Goal: Task Accomplishment & Management: Manage account settings

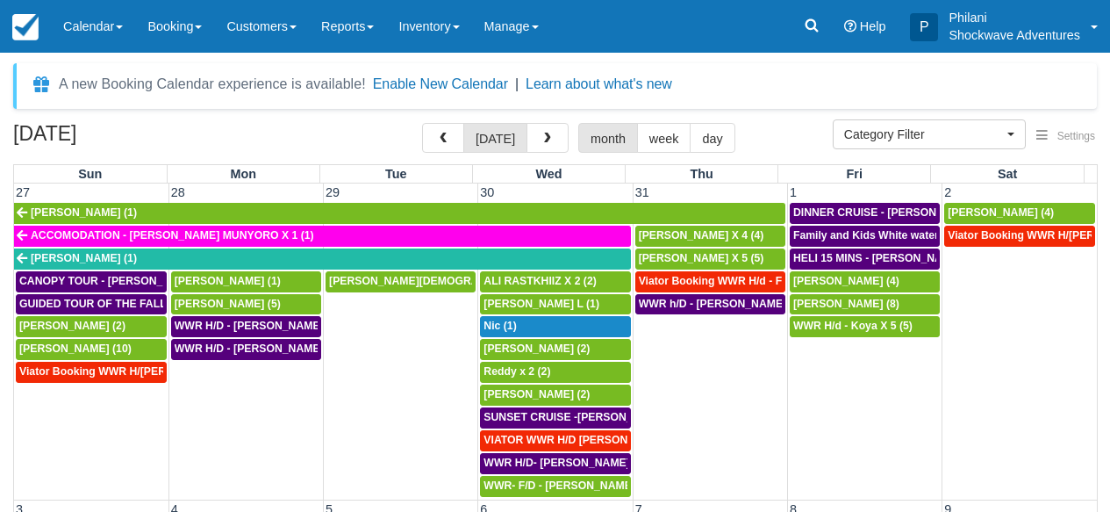
select select
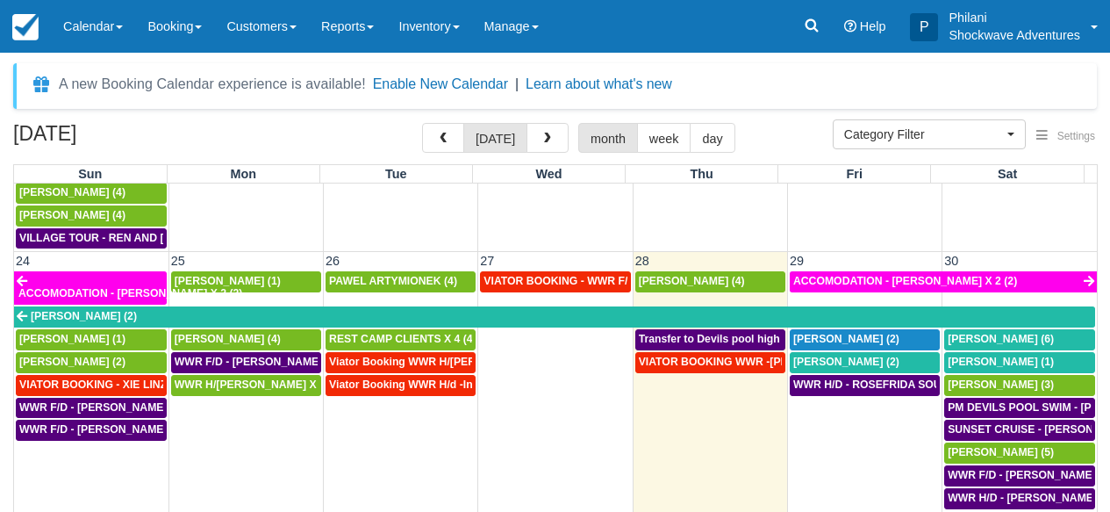
scroll to position [1153, 0]
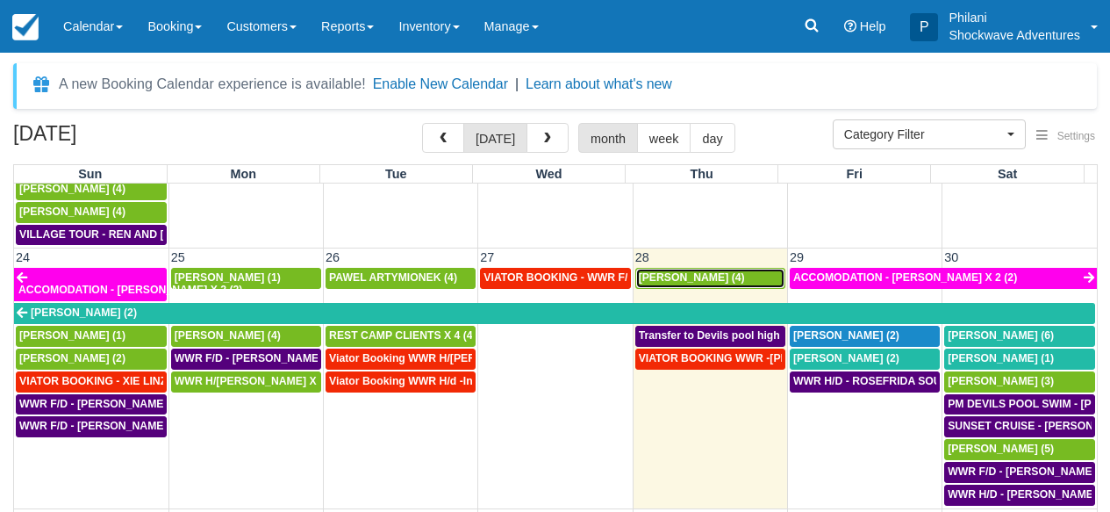
click at [676, 271] on span "Baskar Masilamani (4)" at bounding box center [692, 277] width 106 height 12
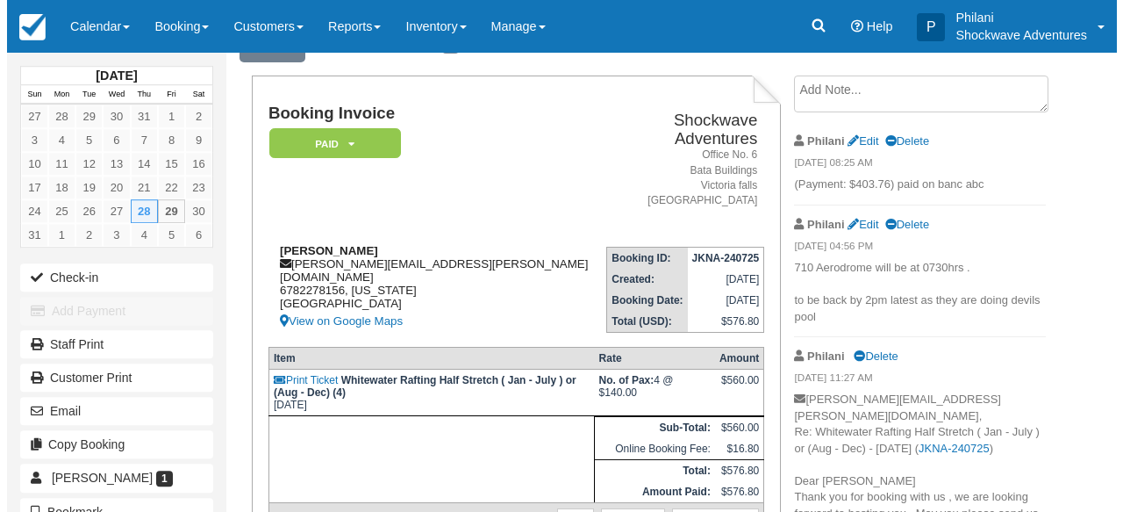
scroll to position [70, 0]
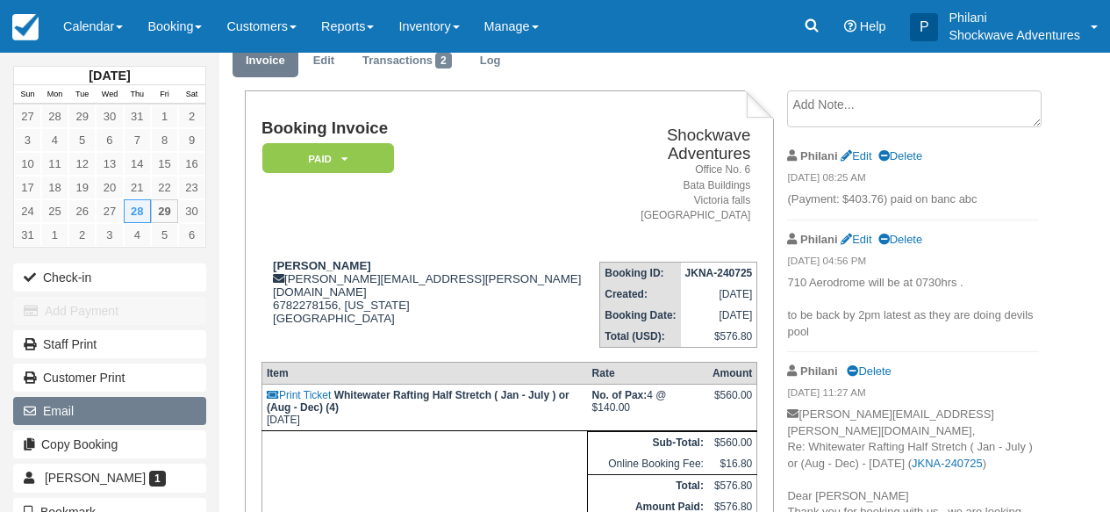
click at [107, 413] on button "Email" at bounding box center [109, 411] width 193 height 28
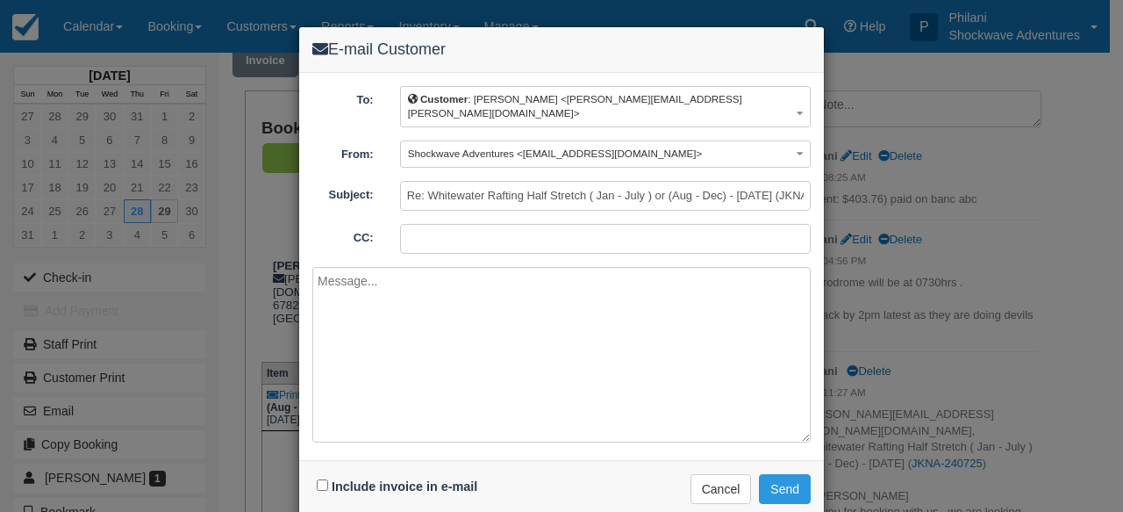
click at [416, 281] on textarea at bounding box center [561, 354] width 498 height 175
type textarea "Dear [PERSON_NAME]"
click at [317, 479] on input "Include invoice in e-mail" at bounding box center [322, 484] width 11 height 11
checkbox input "true"
click at [379, 350] on textarea "Dear Baskar" at bounding box center [561, 354] width 498 height 175
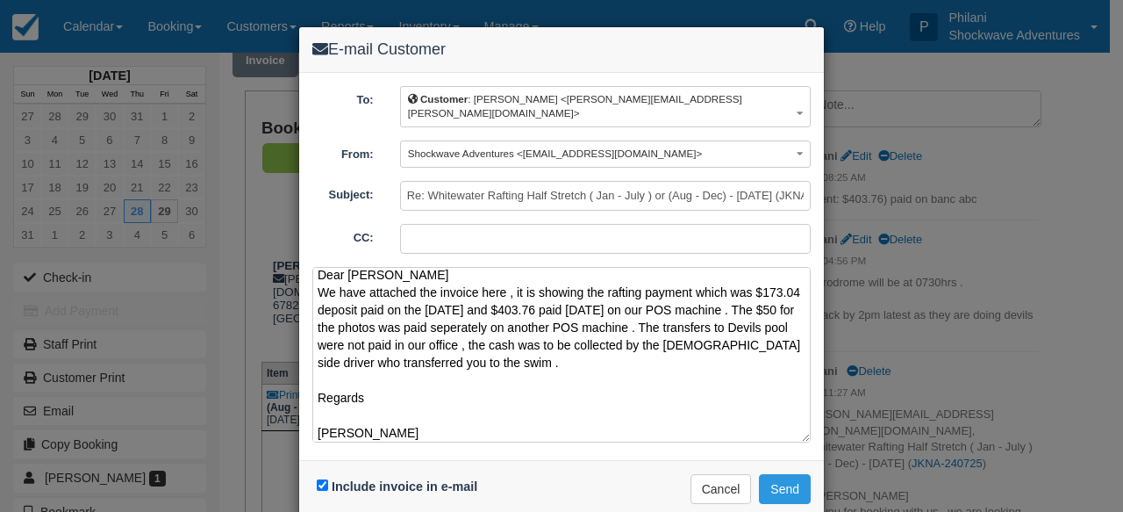
scroll to position [24, 0]
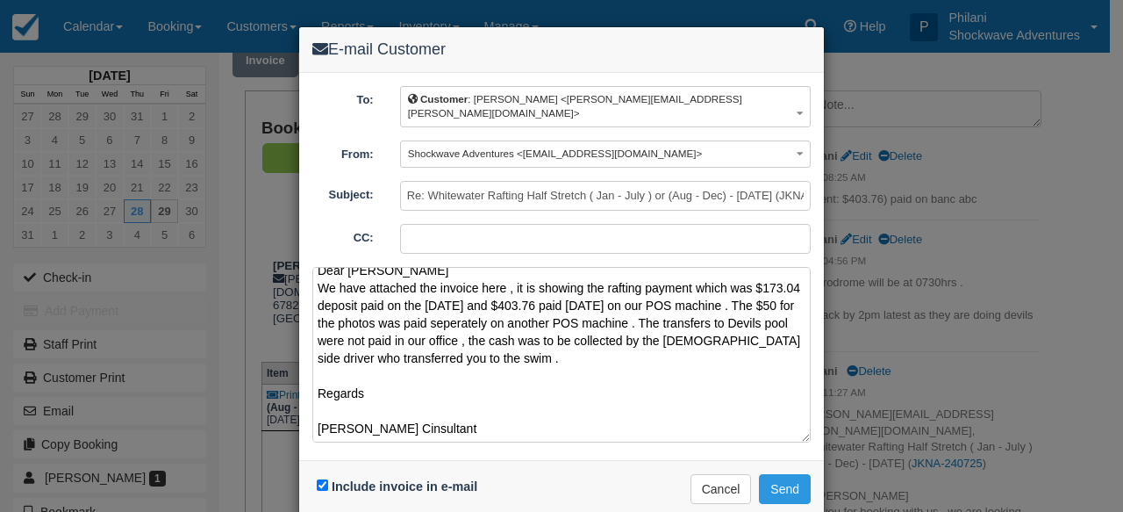
click at [356, 423] on textarea "Dear Baskar We have attached the invoice here , it is showing the rafting payme…" at bounding box center [561, 354] width 498 height 175
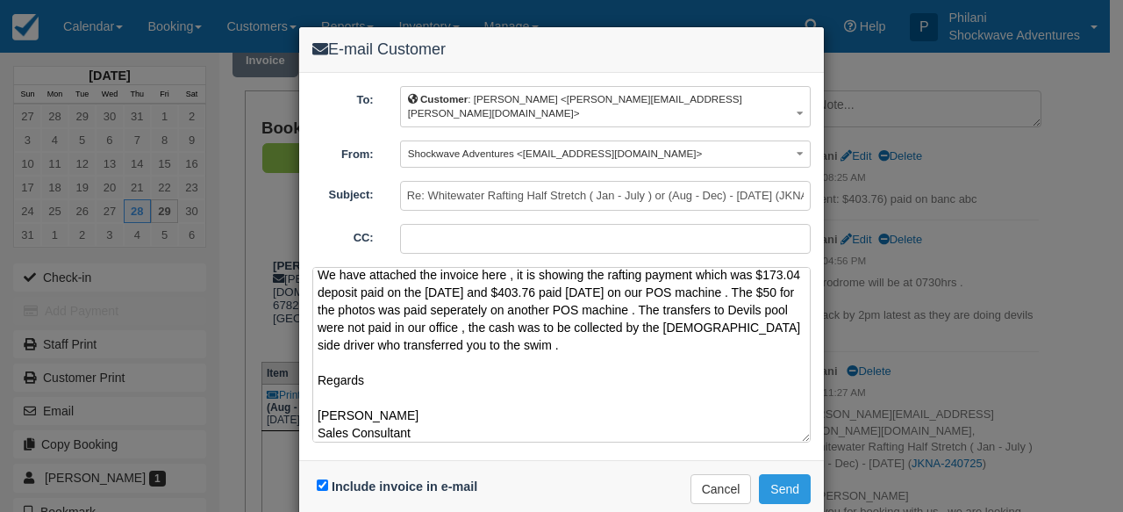
click at [417, 418] on textarea "Dear Baskar We have attached the invoice here , it is showing the rafting payme…" at bounding box center [561, 354] width 498 height 175
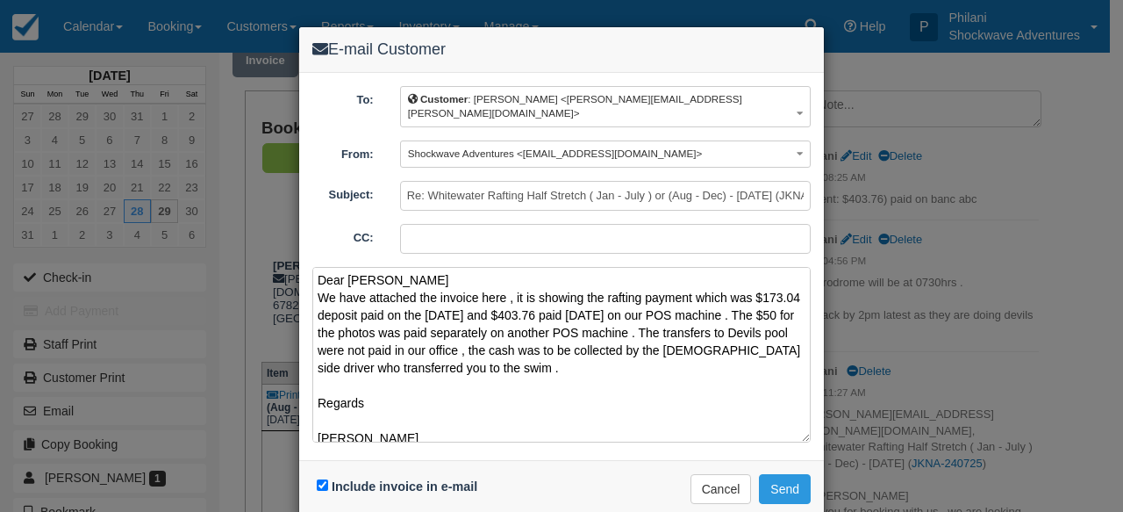
scroll to position [0, 0]
type textarea "Dear Baskar We have attached the invoice here , it is showing the rafting payme…"
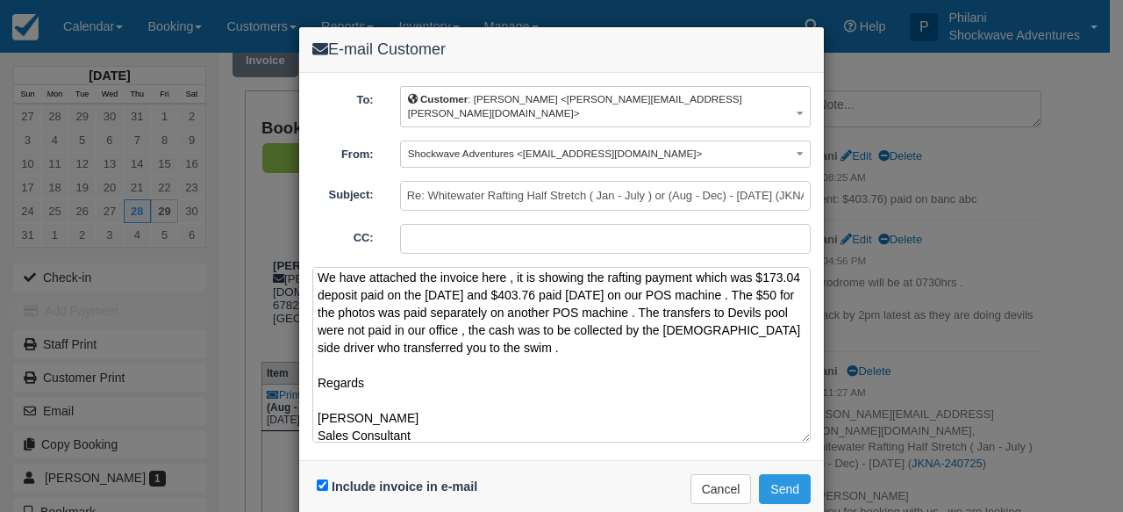
scroll to position [28, 0]
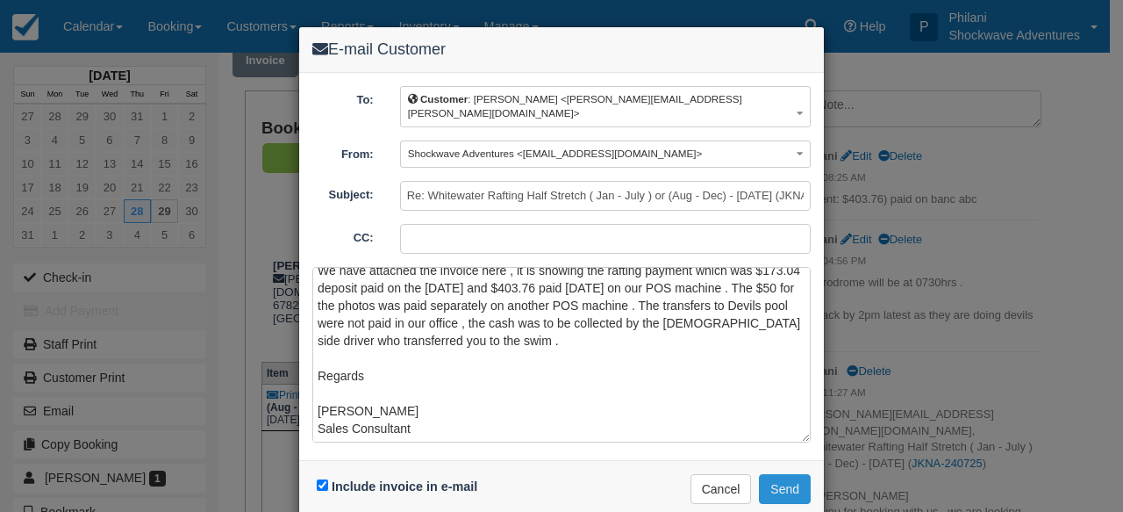
click at [772, 474] on button "Send" at bounding box center [785, 489] width 52 height 30
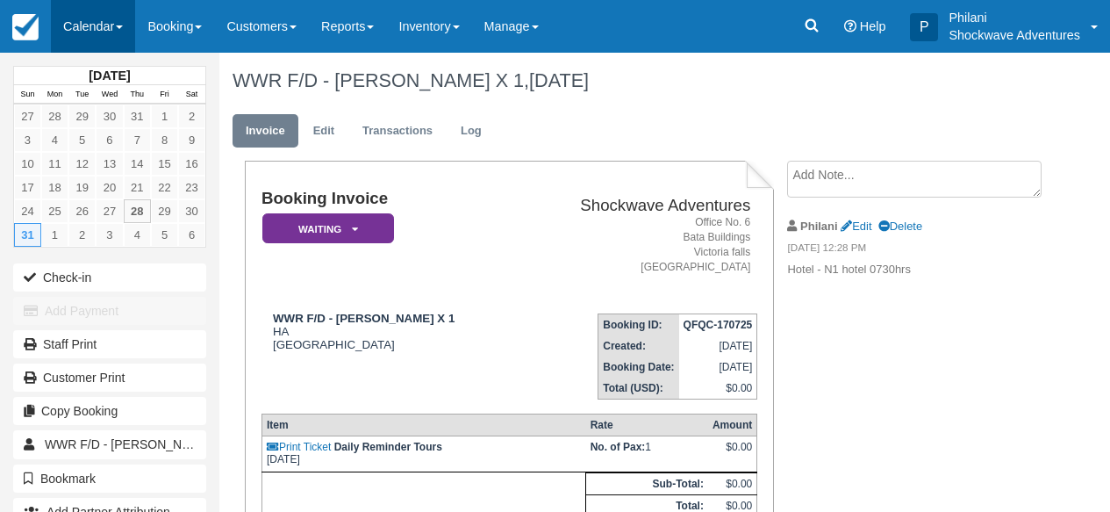
click at [97, 39] on link "Calendar" at bounding box center [93, 26] width 84 height 53
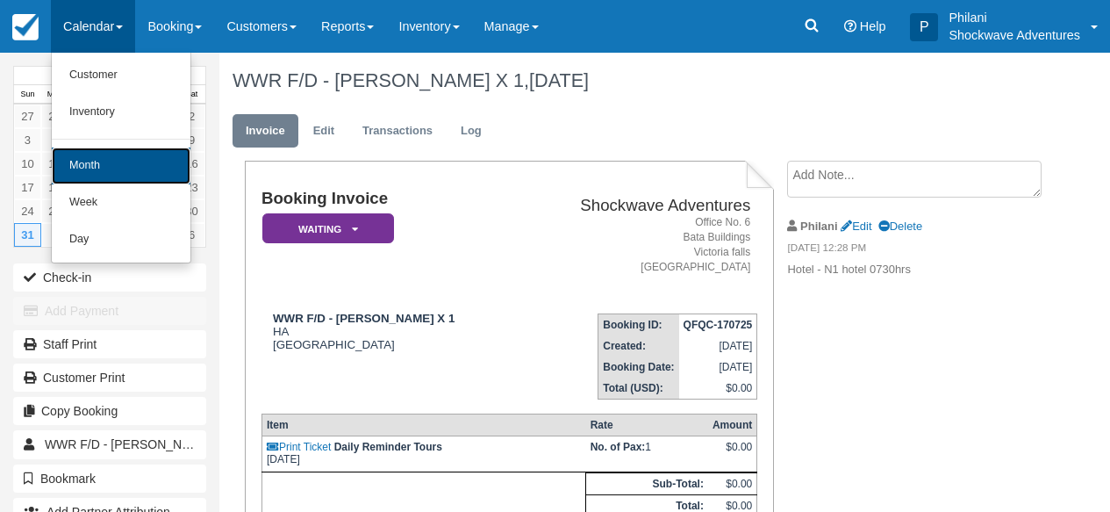
click at [120, 182] on link "Month" at bounding box center [121, 165] width 139 height 37
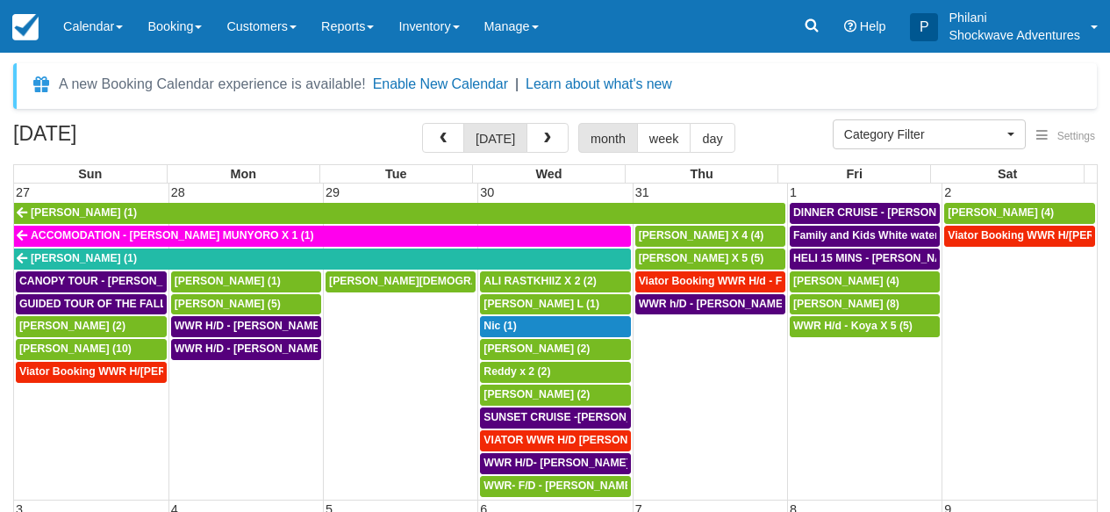
select select
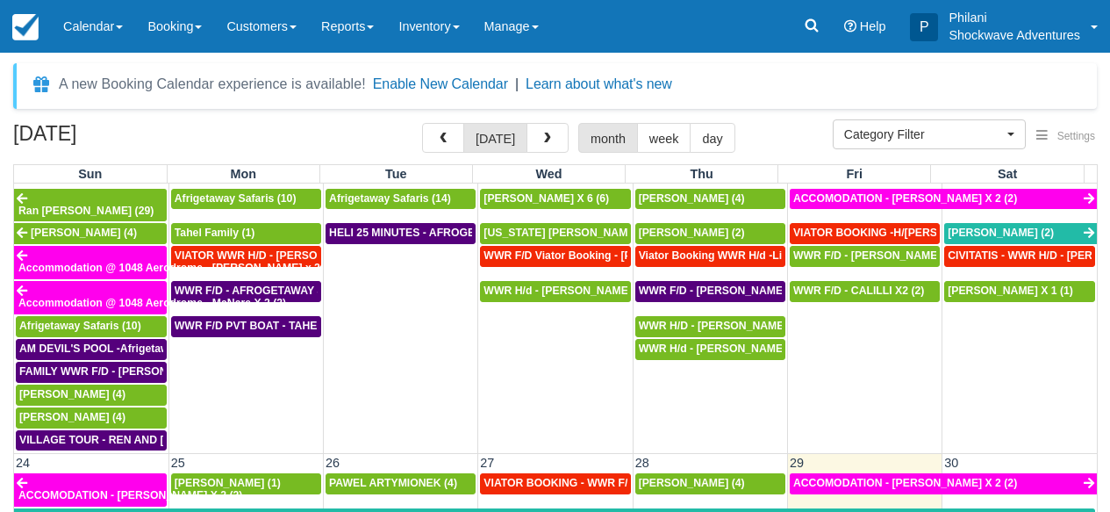
scroll to position [1121, 0]
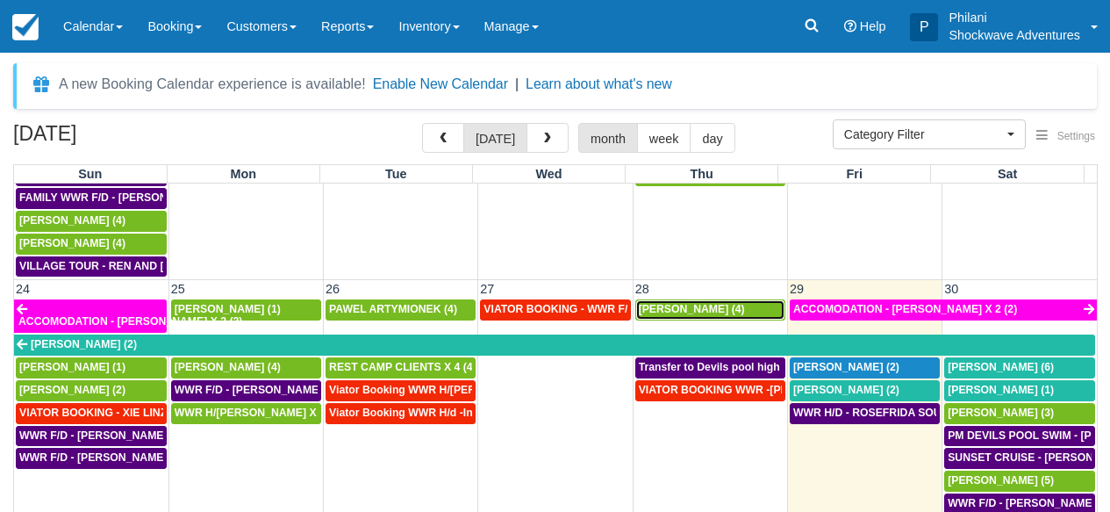
click at [692, 303] on span "Baskar Masilamani (4)" at bounding box center [692, 309] width 106 height 12
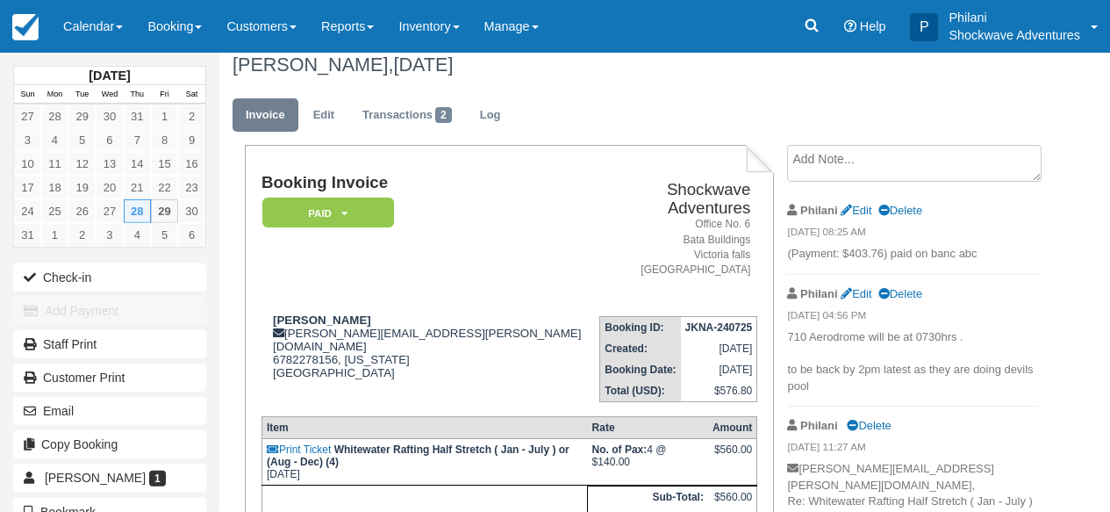
scroll to position [14, 0]
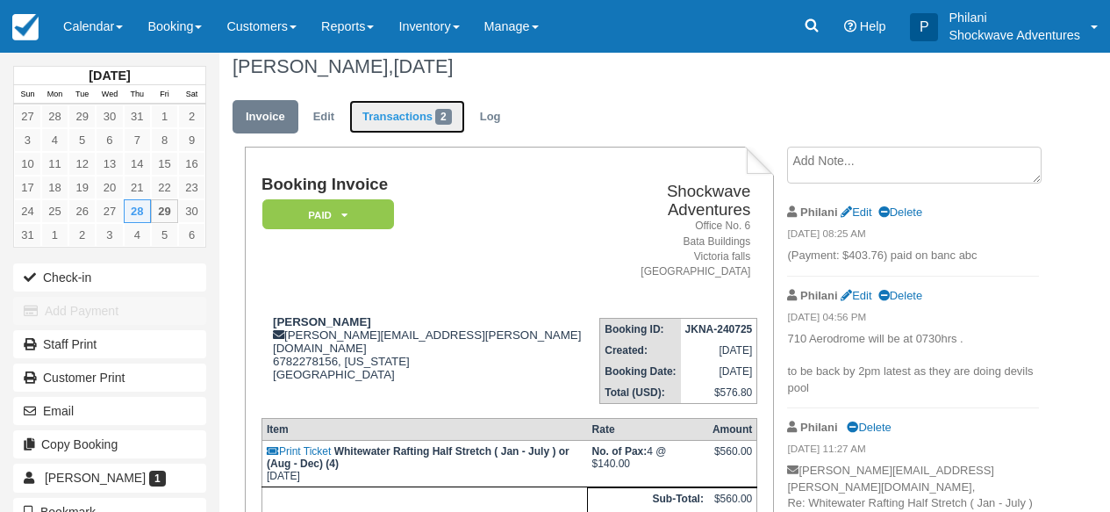
click at [398, 123] on link "Transactions 2" at bounding box center [407, 117] width 116 height 34
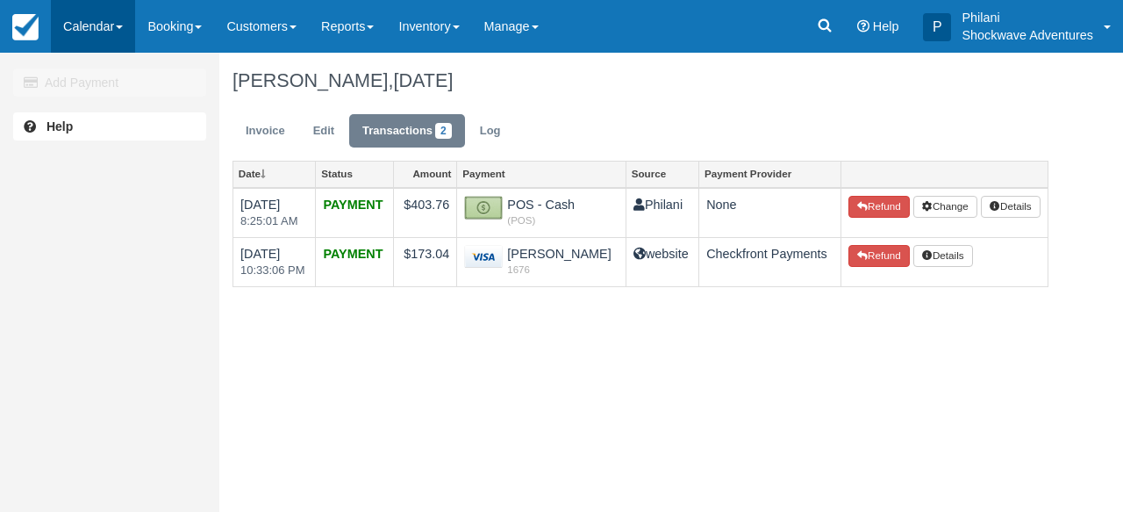
click at [102, 26] on link "Calendar" at bounding box center [93, 26] width 84 height 53
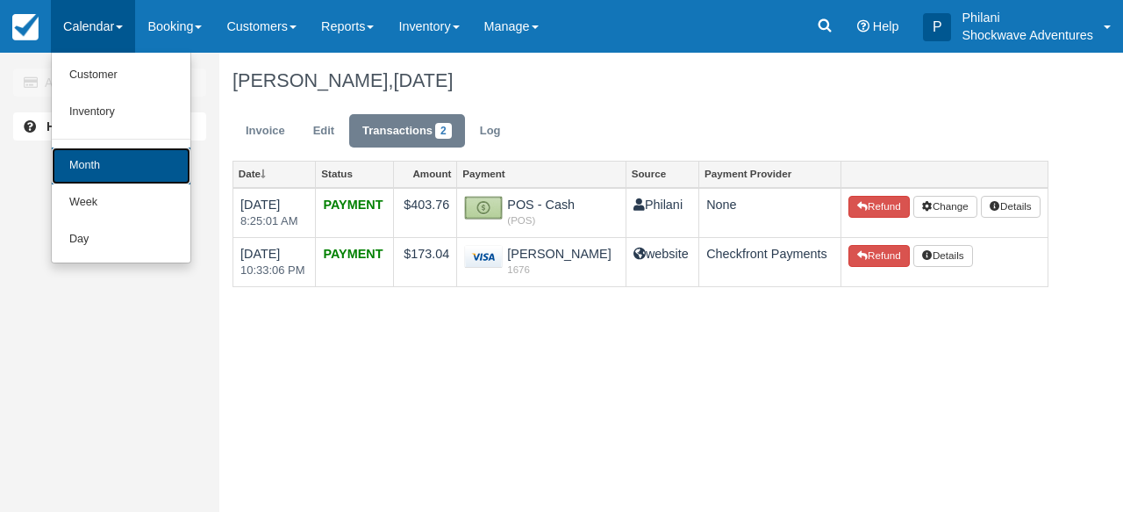
click at [142, 160] on link "Month" at bounding box center [121, 165] width 139 height 37
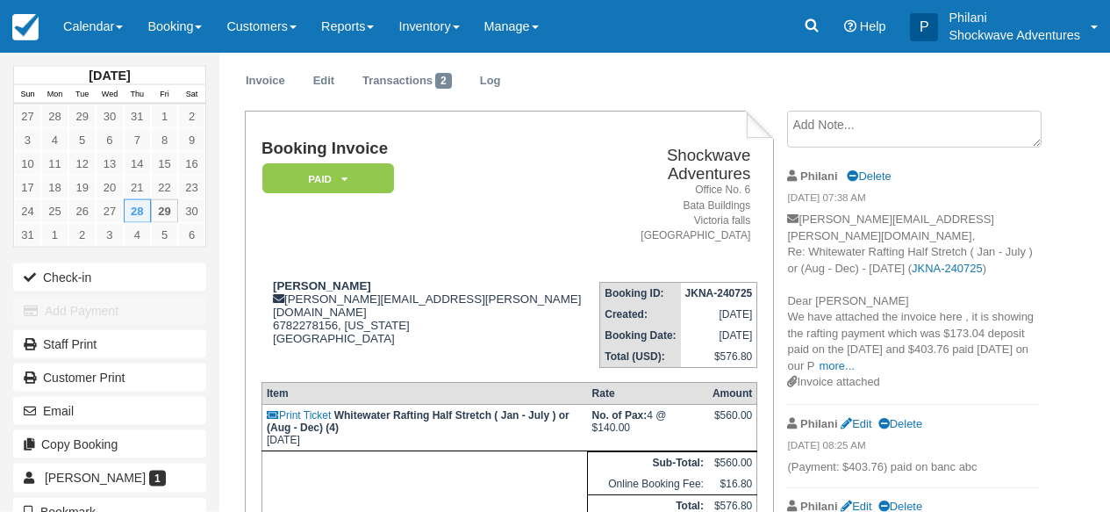
scroll to position [70, 0]
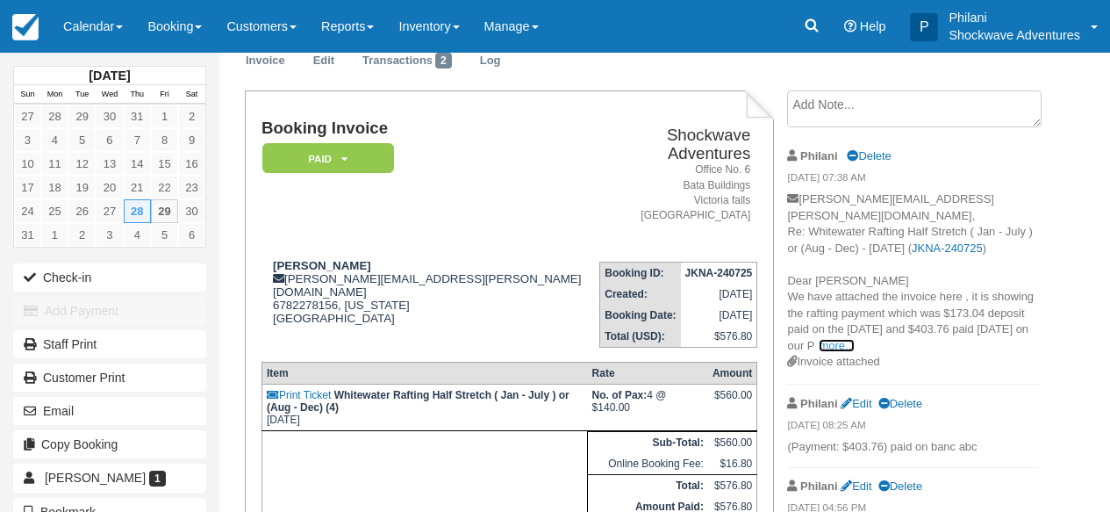
click at [854, 343] on link "more..." at bounding box center [836, 345] width 35 height 13
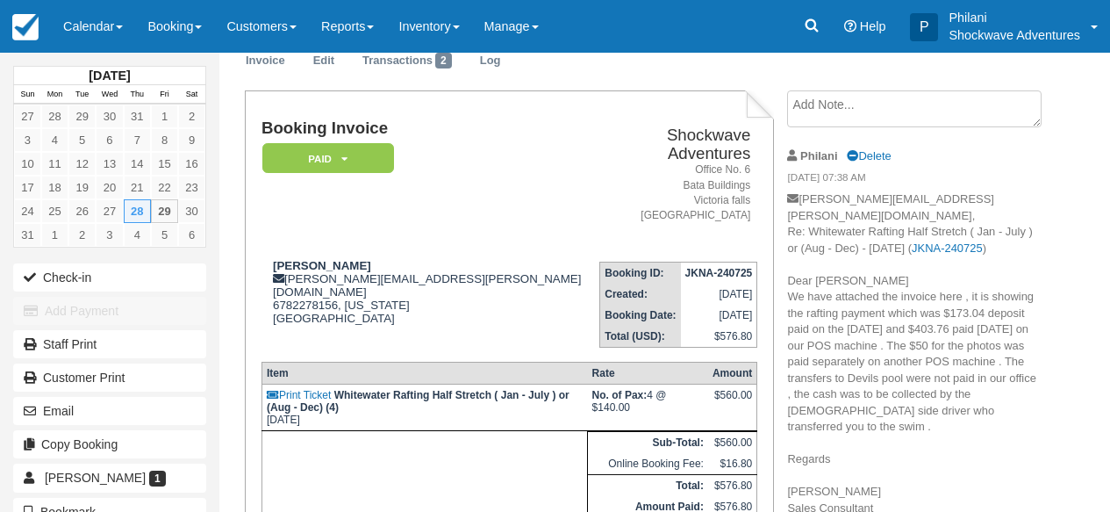
drag, startPoint x: 855, startPoint y: 301, endPoint x: 947, endPoint y: 435, distance: 162.3
click at [976, 500] on p "baskar.masilamani@gmail.com, Re: Whitewater Rafting Half Stretch ( Jan - July )…" at bounding box center [912, 361] width 251 height 341
click at [111, 31] on link "Calendar" at bounding box center [93, 26] width 84 height 53
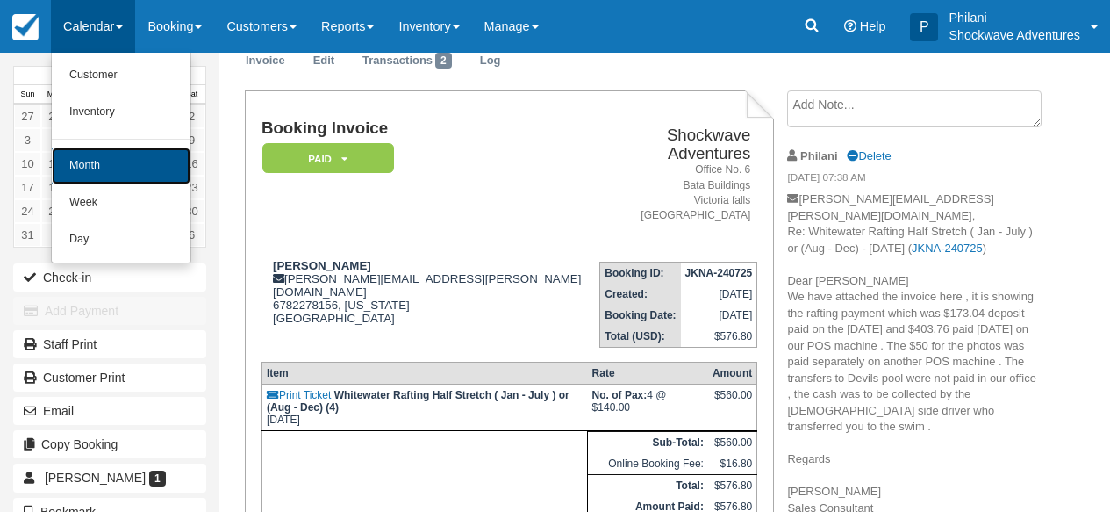
click at [162, 178] on link "Month" at bounding box center [121, 165] width 139 height 37
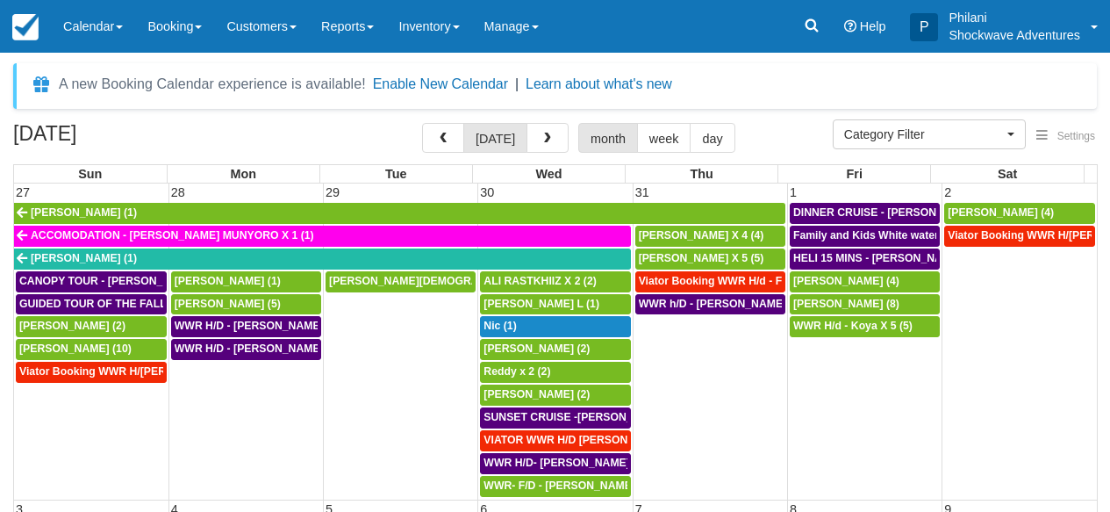
select select
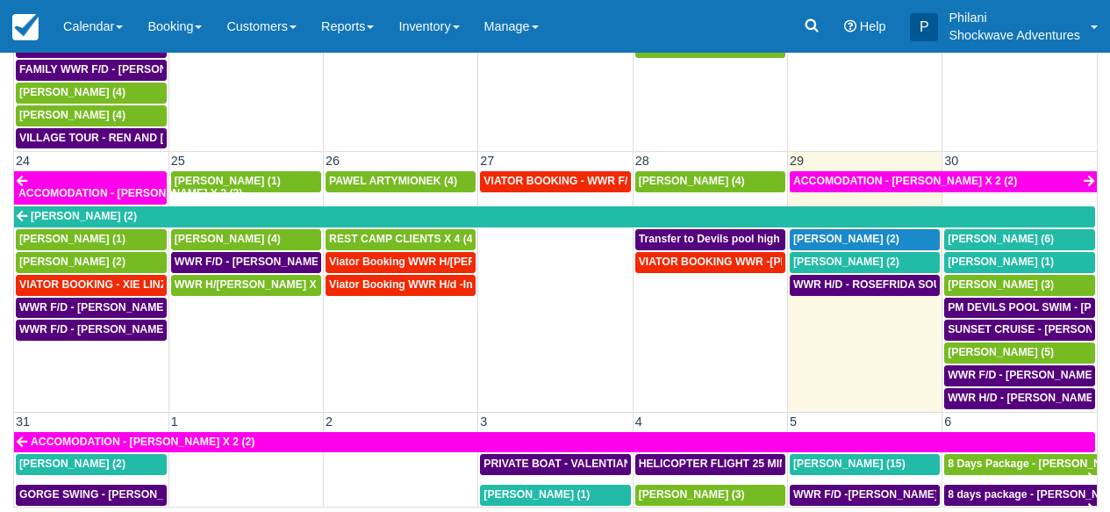
scroll to position [948, 0]
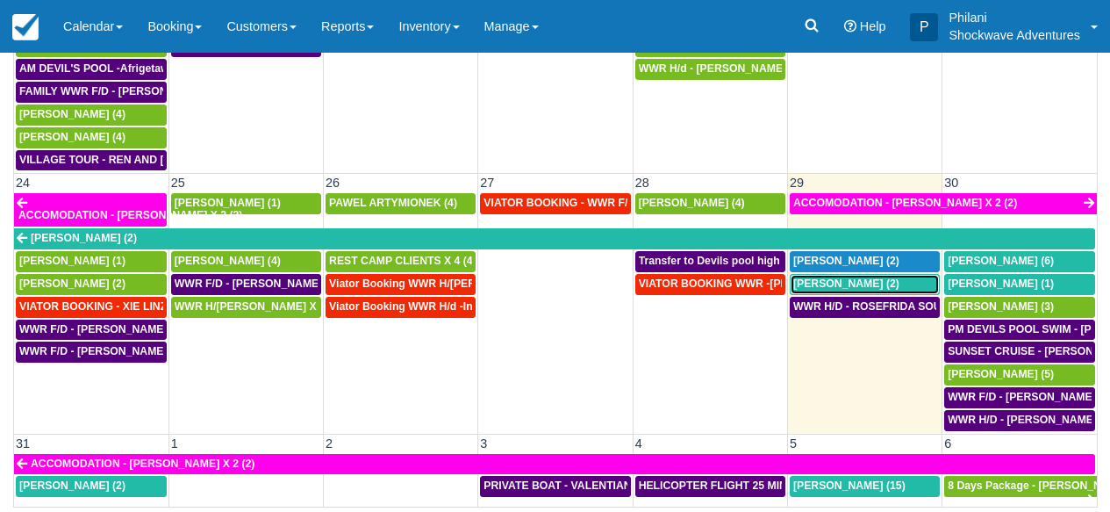
click at [882, 277] on div "Rosefrida Soeur (2)" at bounding box center [864, 284] width 143 height 14
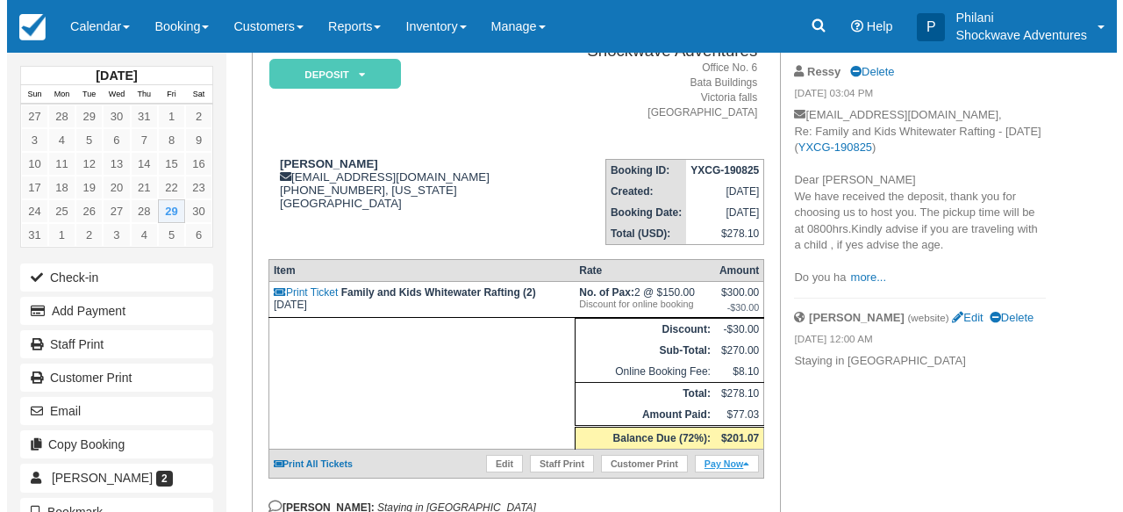
scroll to position [154, 0]
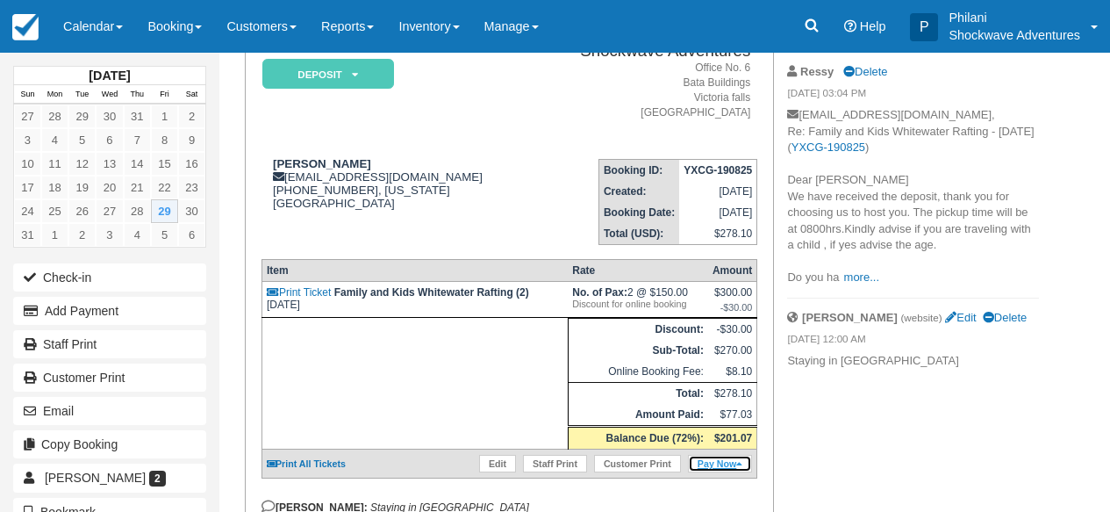
click at [731, 472] on link "Pay Now" at bounding box center [720, 463] width 64 height 18
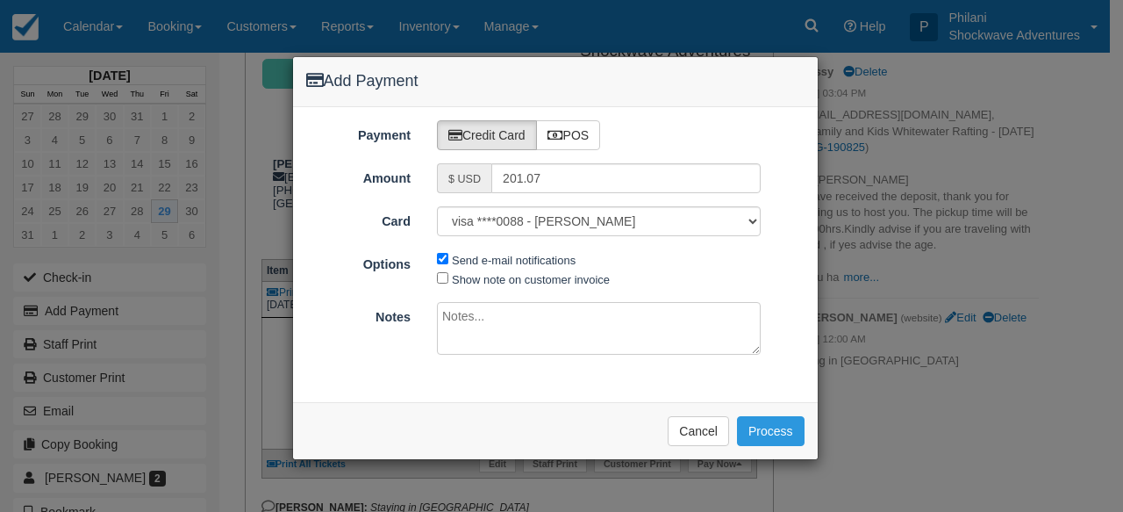
click at [540, 330] on textarea at bounding box center [599, 328] width 324 height 53
click at [775, 425] on button "Process" at bounding box center [771, 431] width 68 height 30
click at [762, 421] on button "Process" at bounding box center [771, 431] width 68 height 30
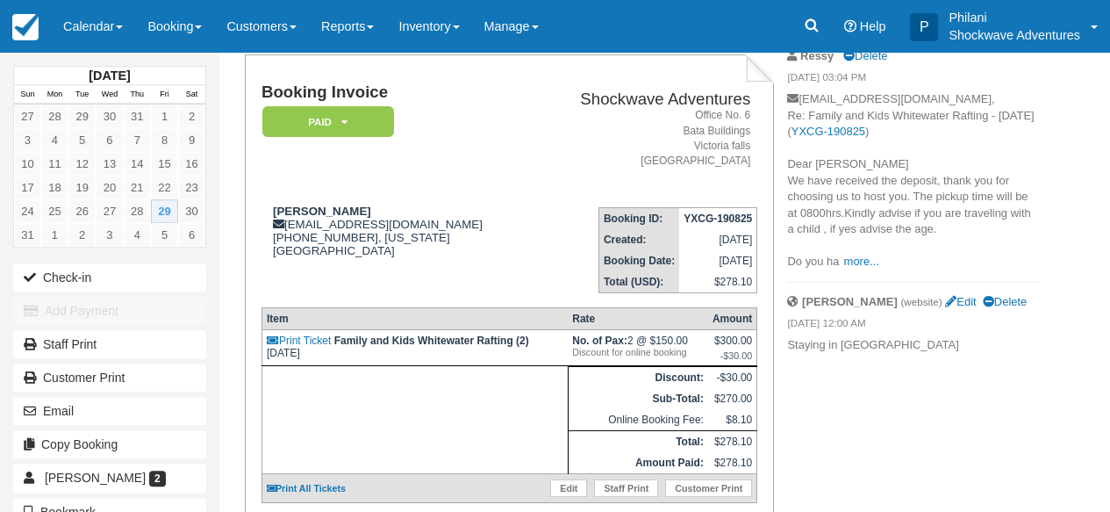
scroll to position [154, 0]
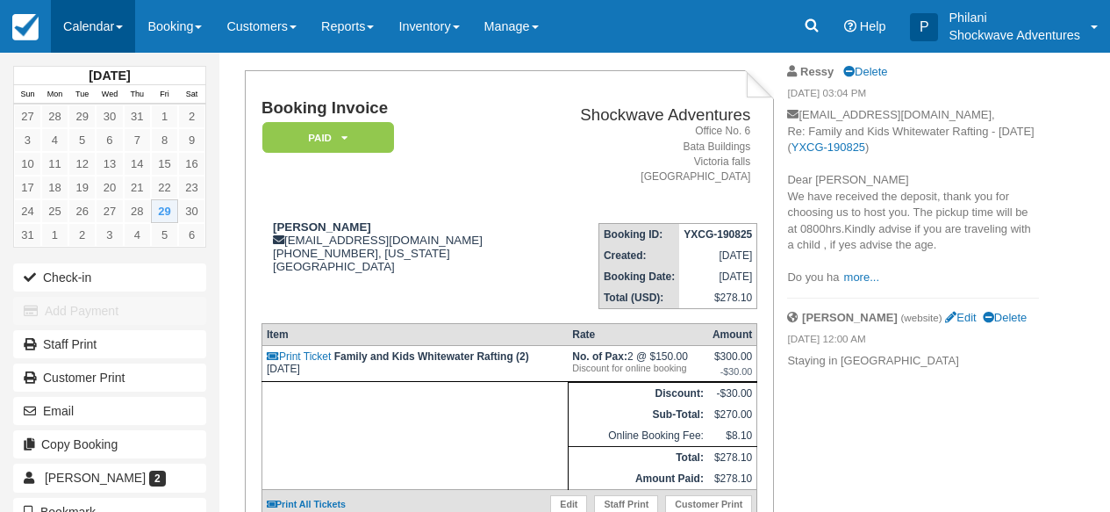
click at [106, 20] on link "Calendar" at bounding box center [93, 26] width 84 height 53
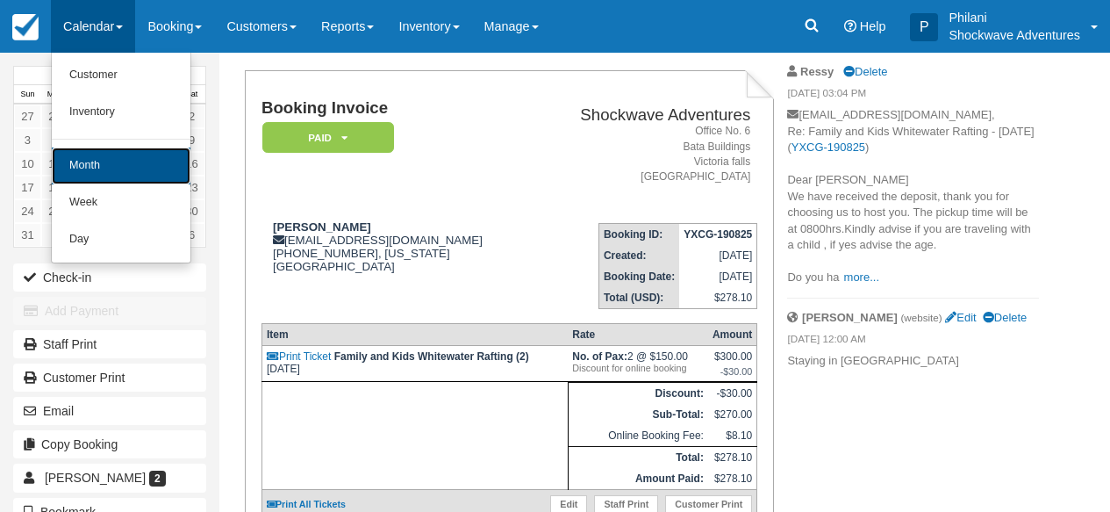
click at [156, 165] on link "Month" at bounding box center [121, 165] width 139 height 37
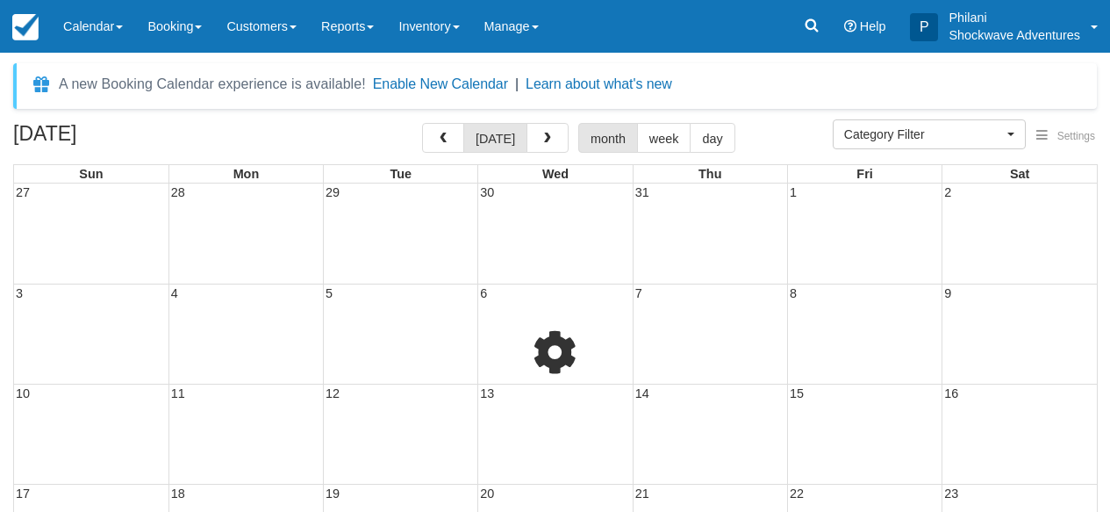
select select
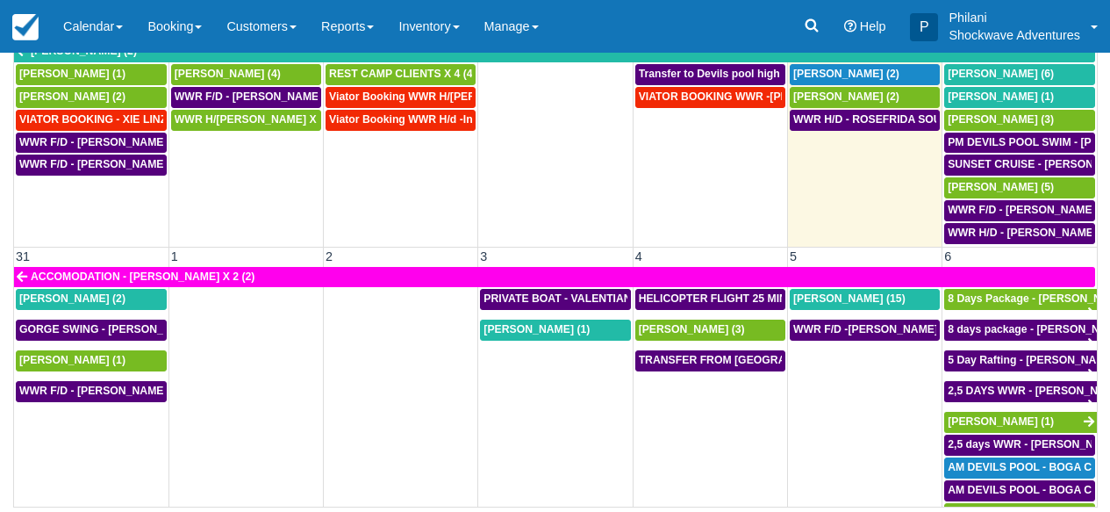
scroll to position [1027, 0]
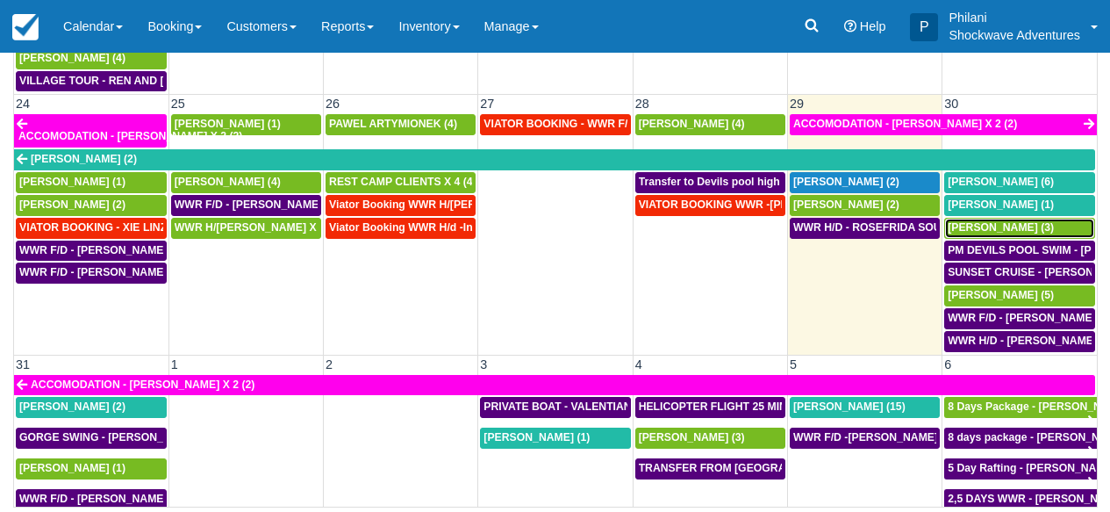
click at [1024, 221] on span "[PERSON_NAME] (3)" at bounding box center [1001, 227] width 106 height 12
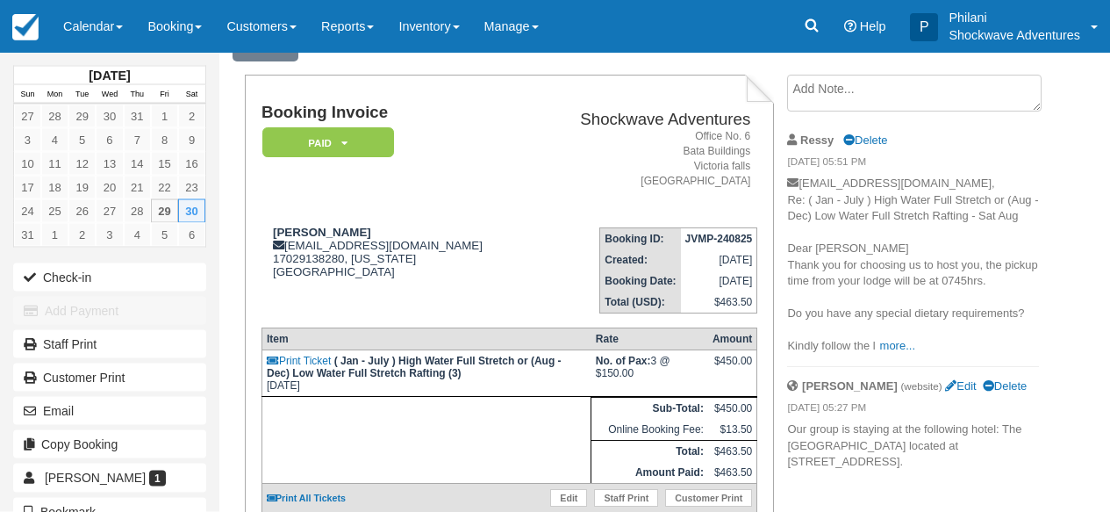
scroll to position [36, 0]
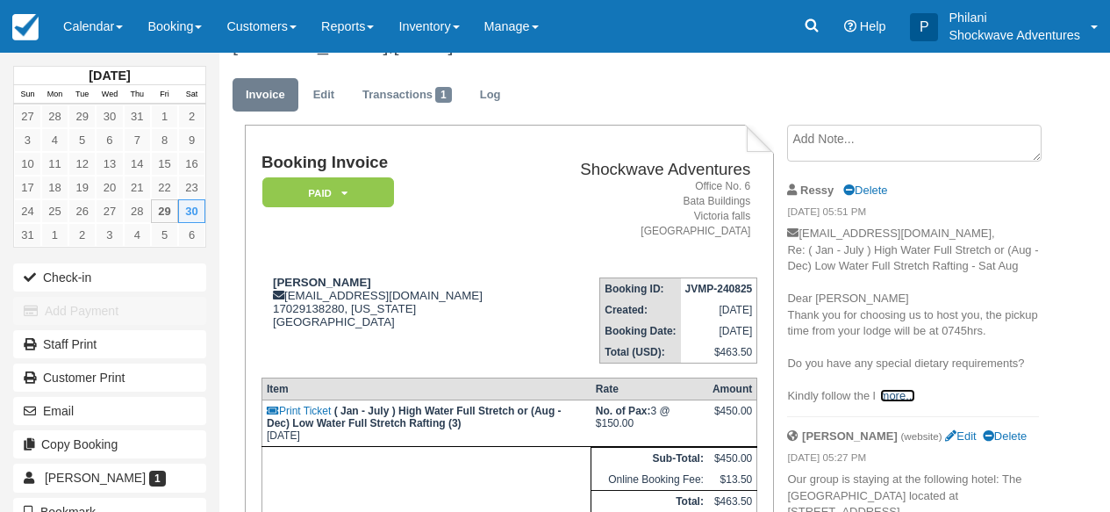
click at [888, 395] on link "more..." at bounding box center [897, 395] width 35 height 13
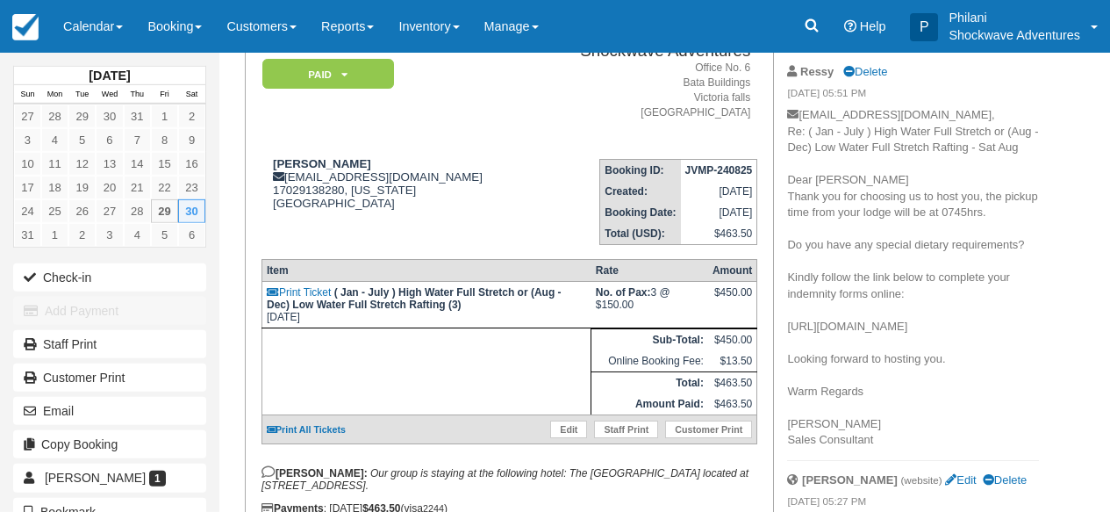
scroll to position [281, 0]
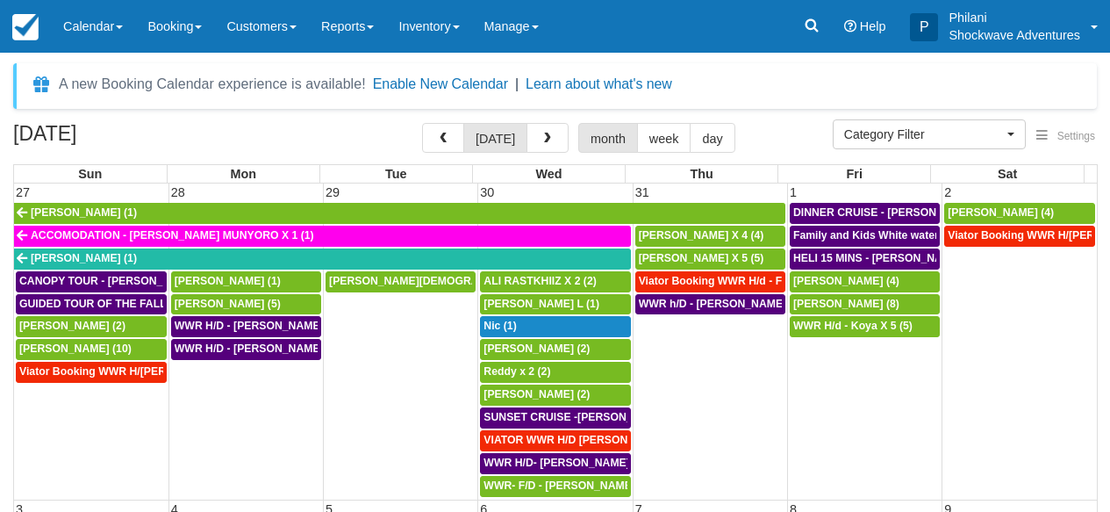
select select
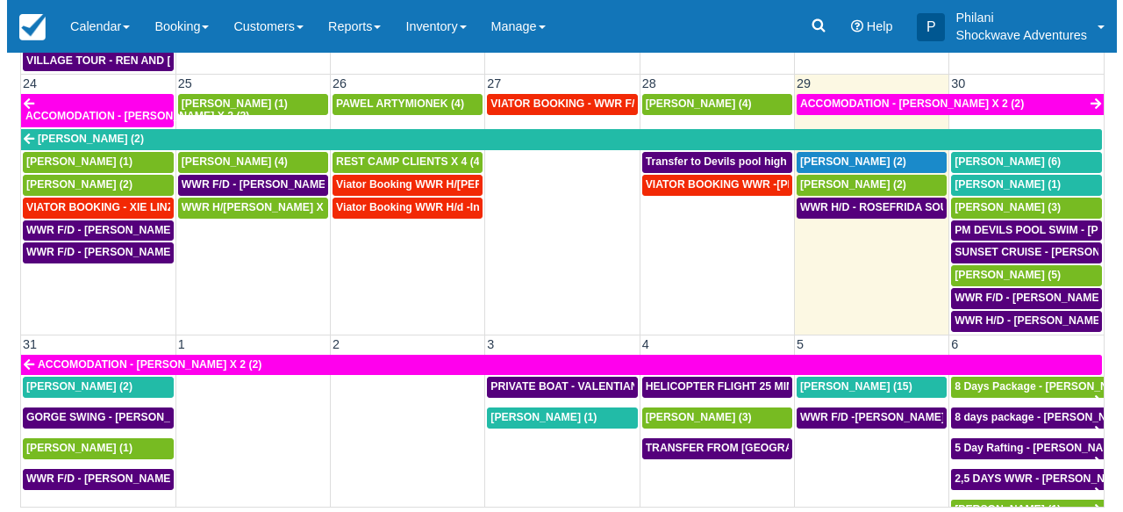
scroll to position [1015, 0]
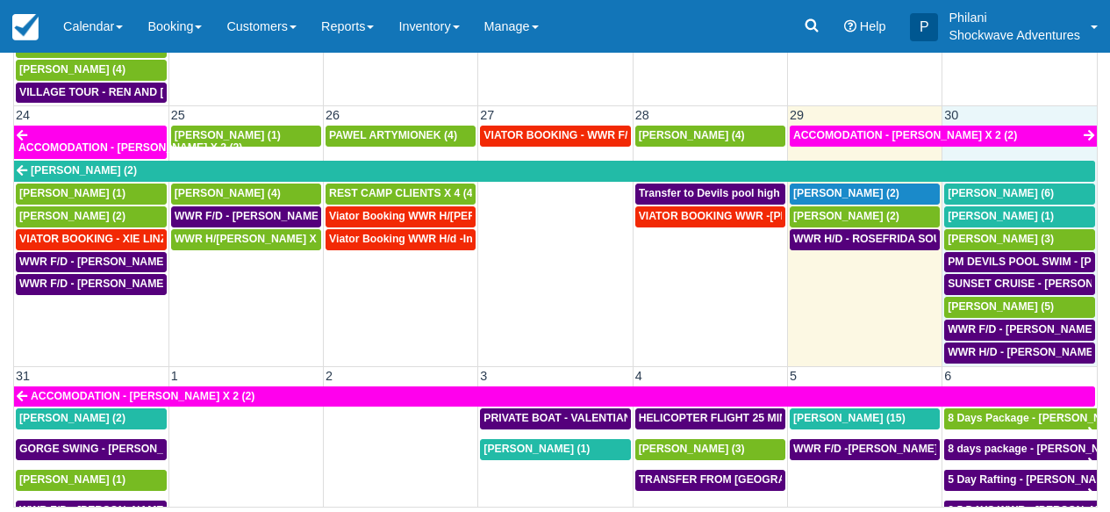
click at [1013, 109] on td "30" at bounding box center [1019, 115] width 154 height 18
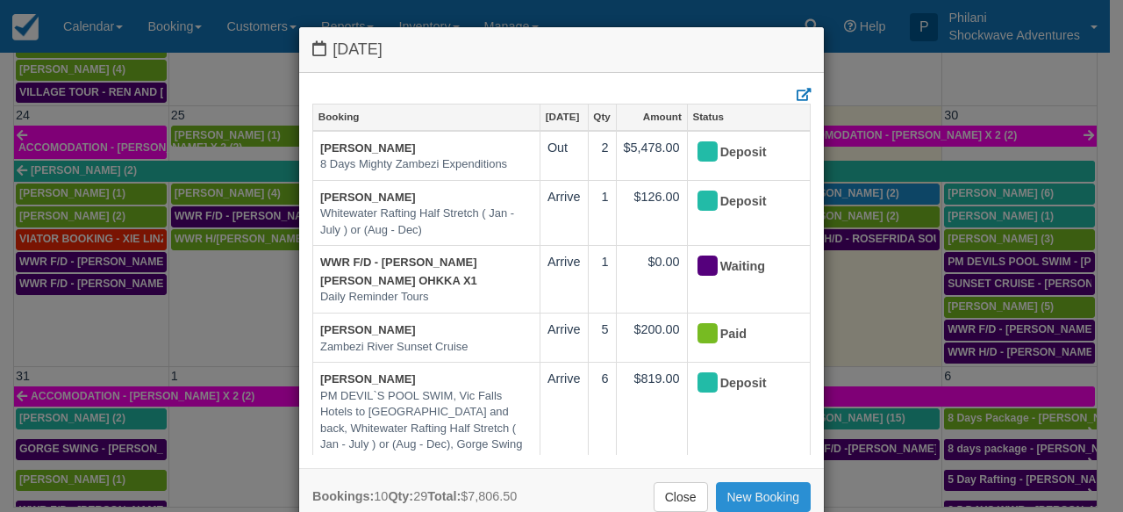
click at [781, 500] on link "New Booking" at bounding box center [764, 497] width 96 height 30
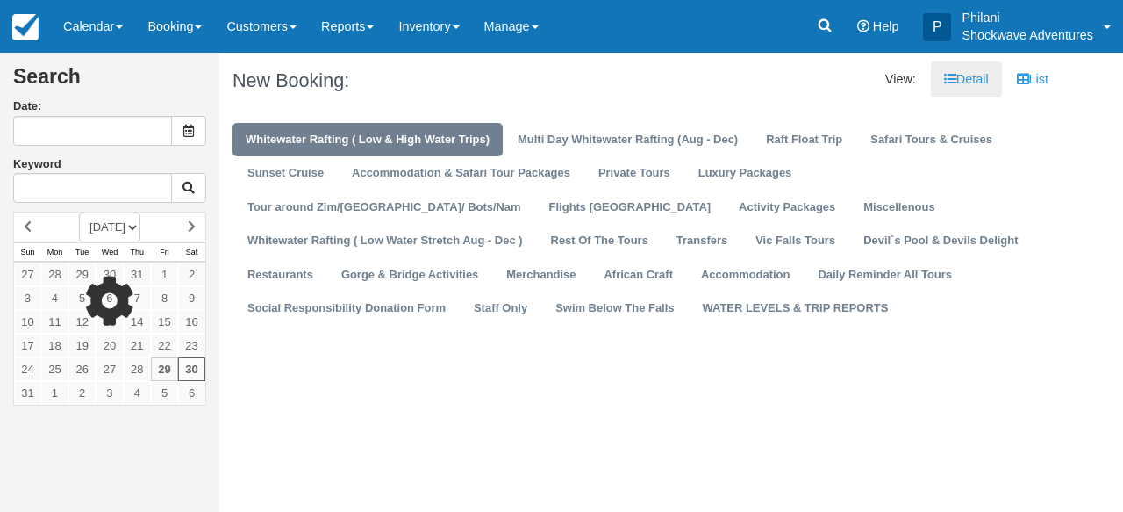
type input "08/30/25"
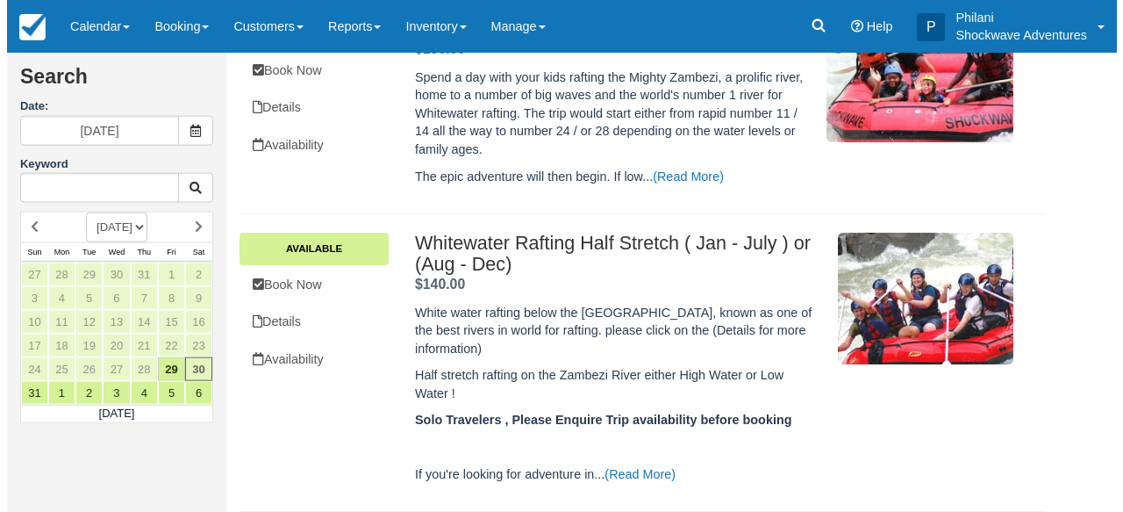
scroll to position [351, 0]
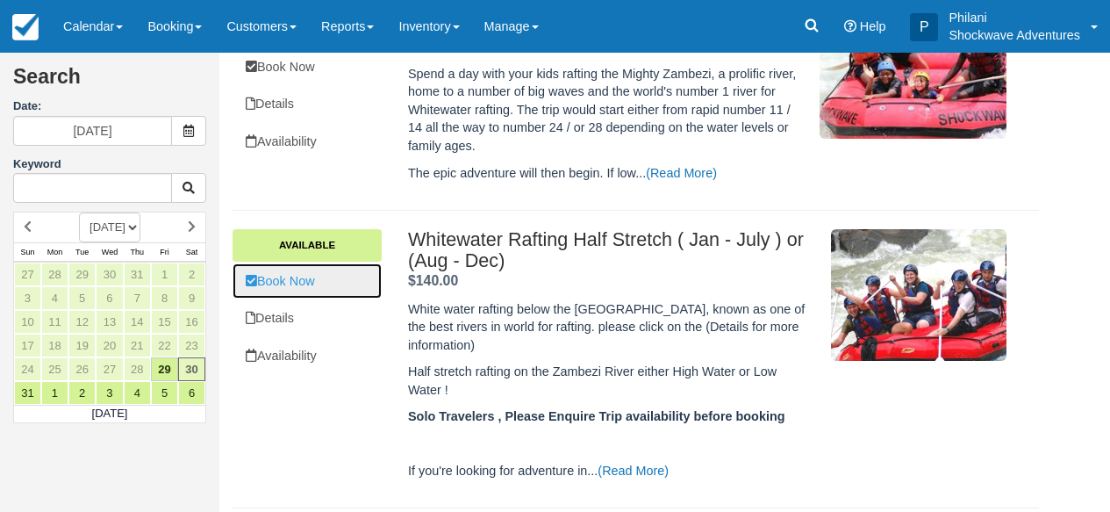
click at [348, 290] on link "Book Now" at bounding box center [307, 281] width 149 height 36
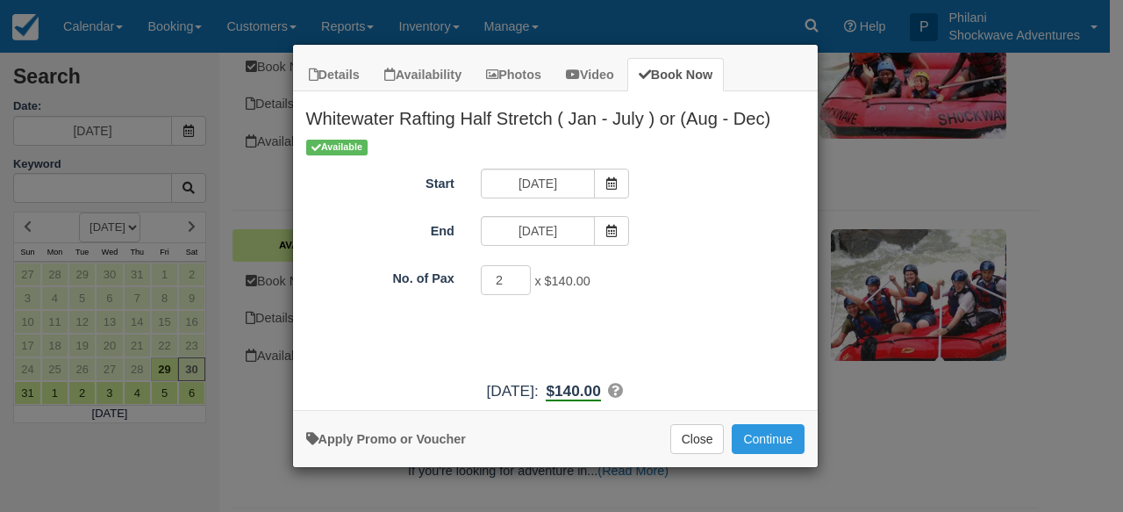
click at [517, 279] on input "2" at bounding box center [506, 280] width 51 height 30
type input "1"
click at [517, 288] on input "1" at bounding box center [506, 280] width 51 height 30
click at [777, 438] on button "Continue" at bounding box center [768, 439] width 72 height 30
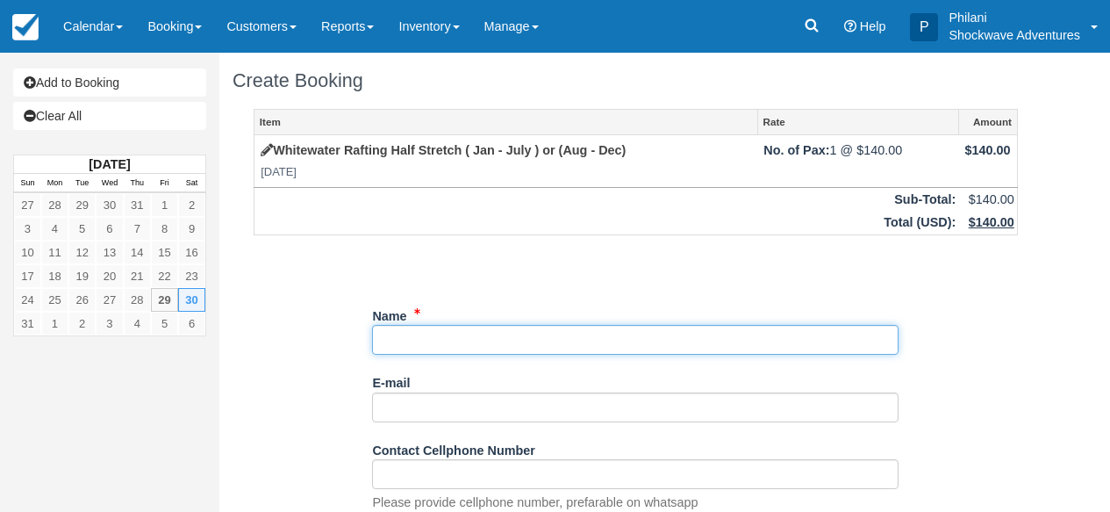
click at [575, 336] on input "Name" at bounding box center [635, 340] width 526 height 30
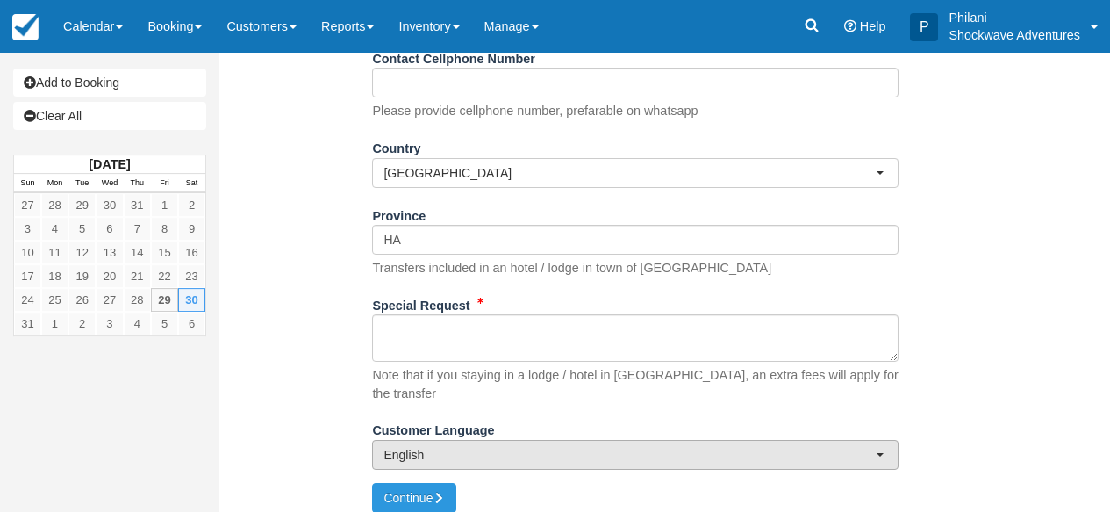
scroll to position [396, 0]
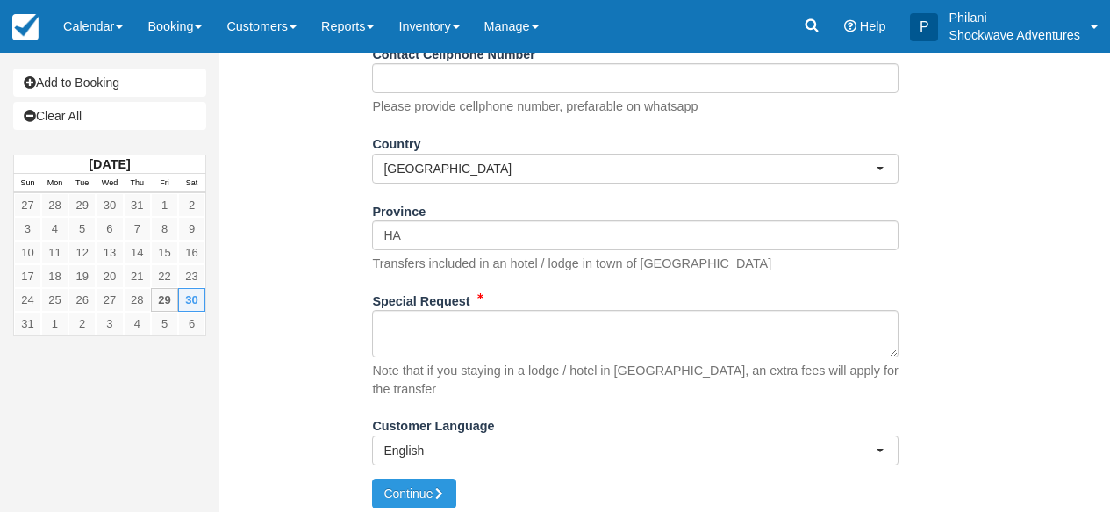
type input "Ms [PERSON_NAME] x 1"
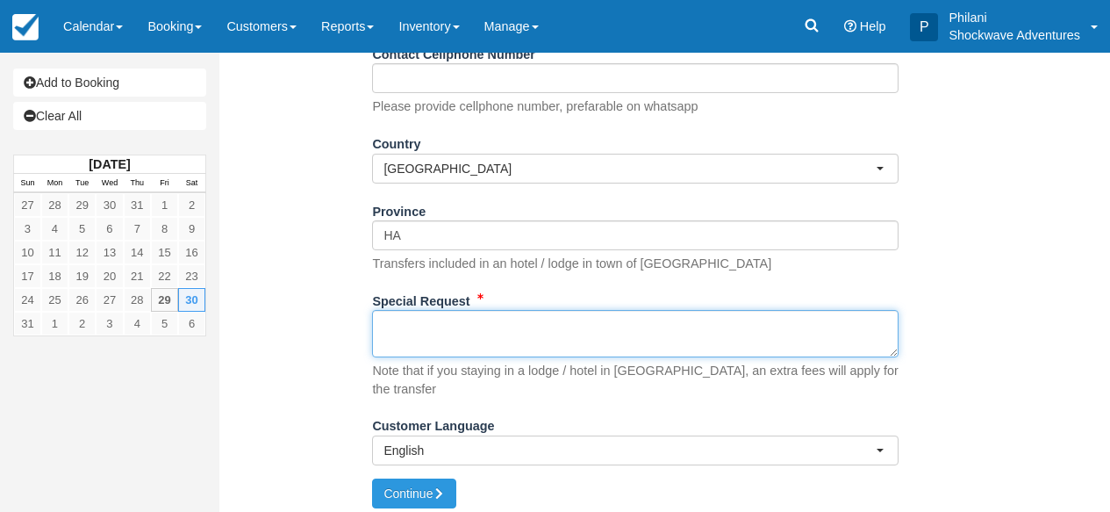
click at [522, 354] on textarea "Special Request" at bounding box center [635, 333] width 526 height 47
type textarea "j"
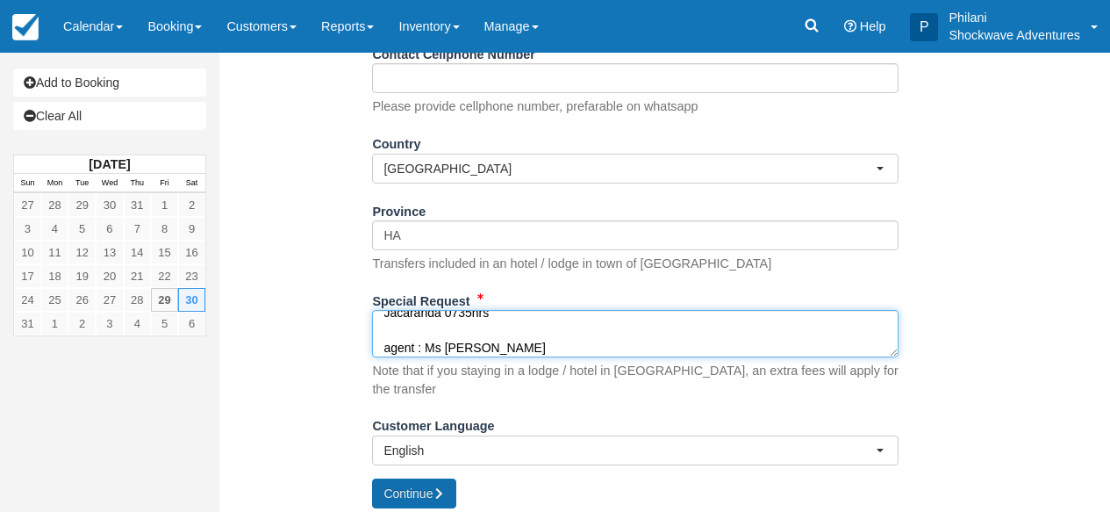
type textarea "Jacaranda 0735hrs agent : Ms [PERSON_NAME]"
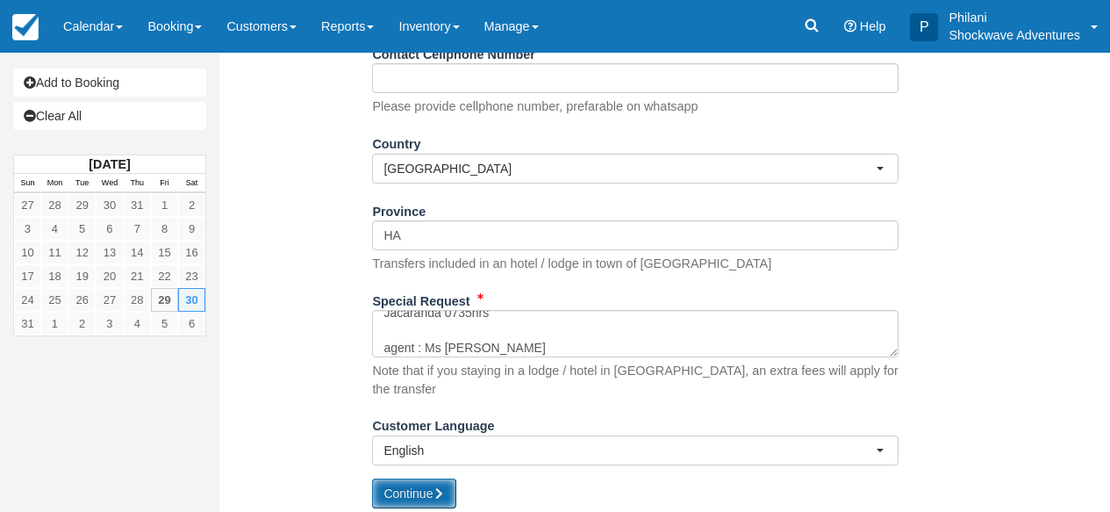
click at [415, 483] on button "Continue" at bounding box center [414, 493] width 84 height 30
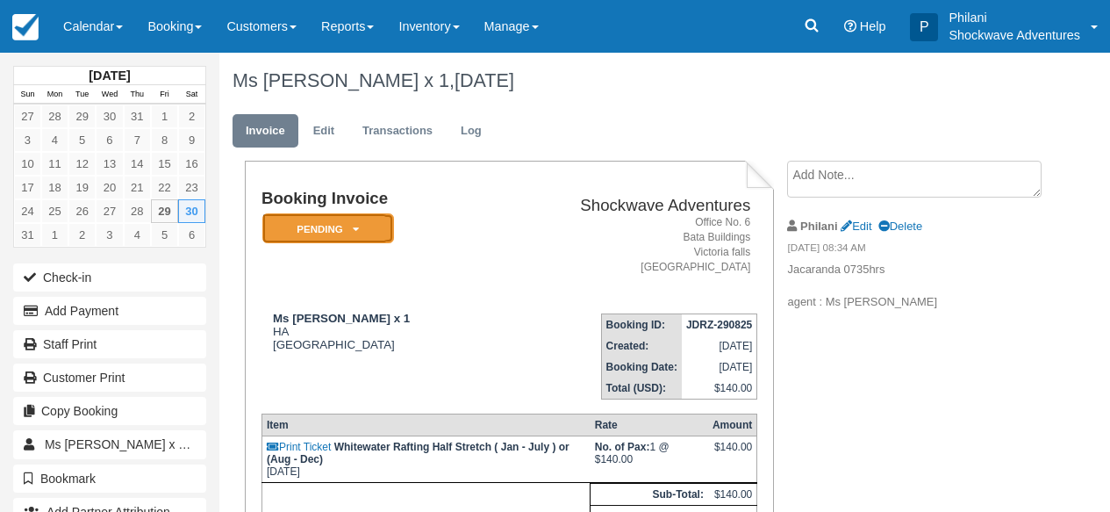
click at [382, 229] on em "Pending" at bounding box center [328, 228] width 132 height 31
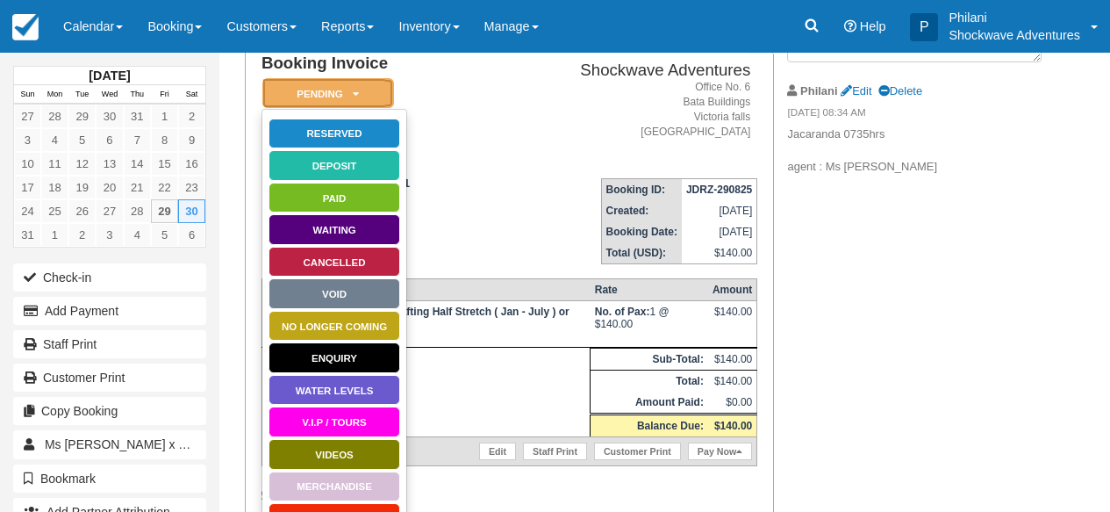
scroll to position [134, 0]
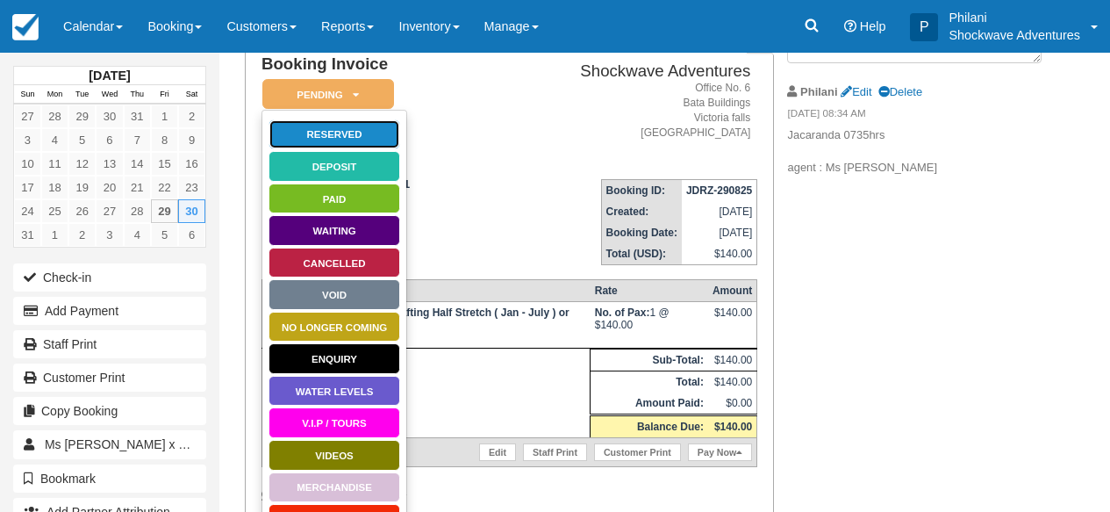
click at [360, 140] on link "Reserved" at bounding box center [334, 134] width 132 height 31
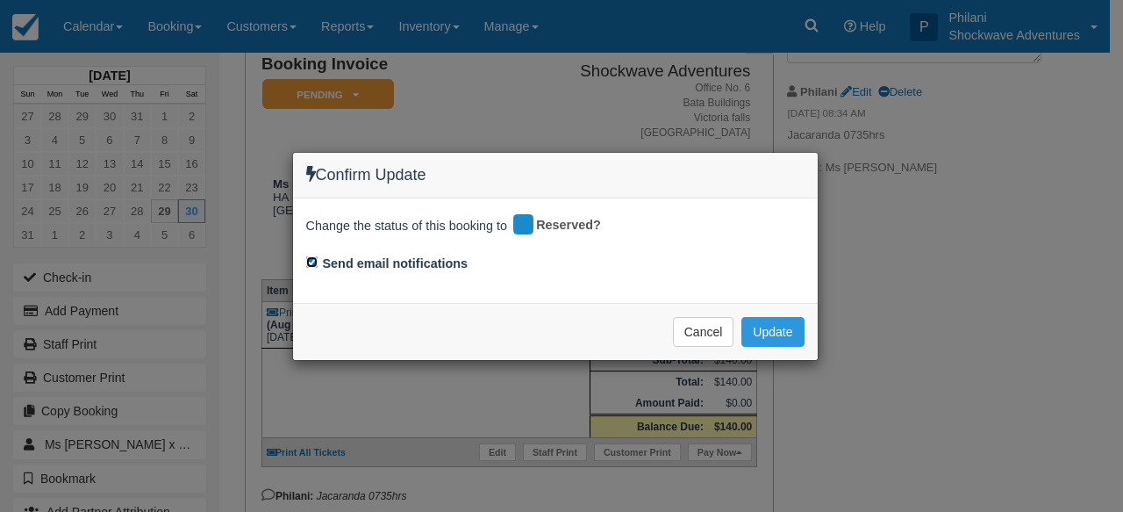
click at [317, 264] on input "Send email notifications" at bounding box center [311, 261] width 11 height 11
checkbox input "false"
click at [769, 335] on button "Update" at bounding box center [772, 332] width 62 height 30
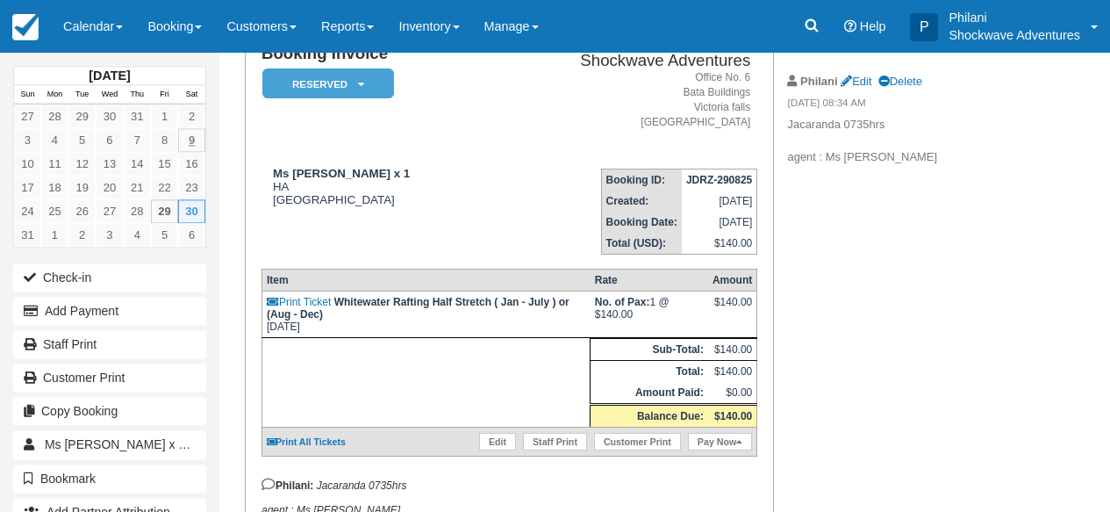
scroll to position [92, 0]
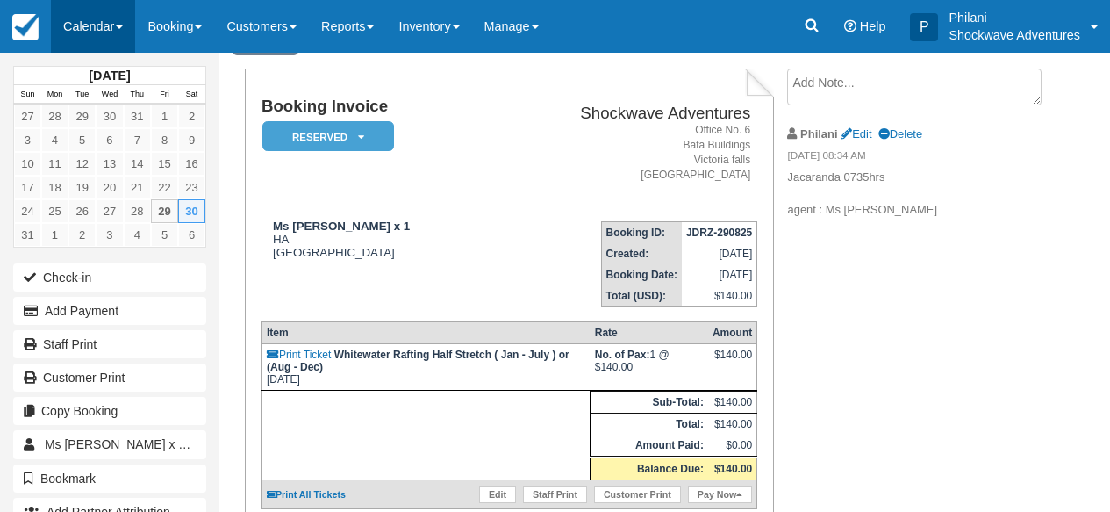
click at [70, 31] on link "Calendar" at bounding box center [93, 26] width 84 height 53
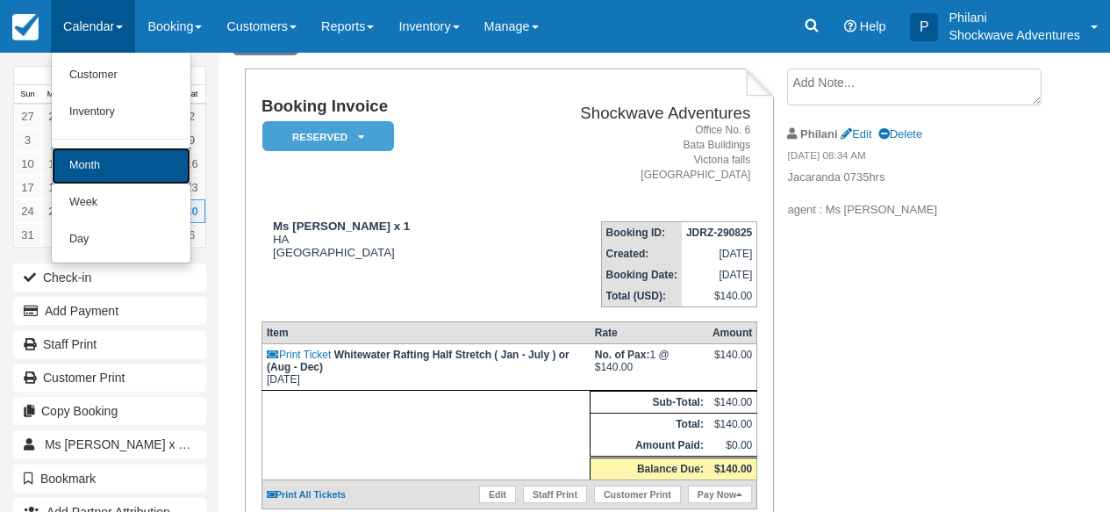
click at [75, 160] on link "Month" at bounding box center [121, 165] width 139 height 37
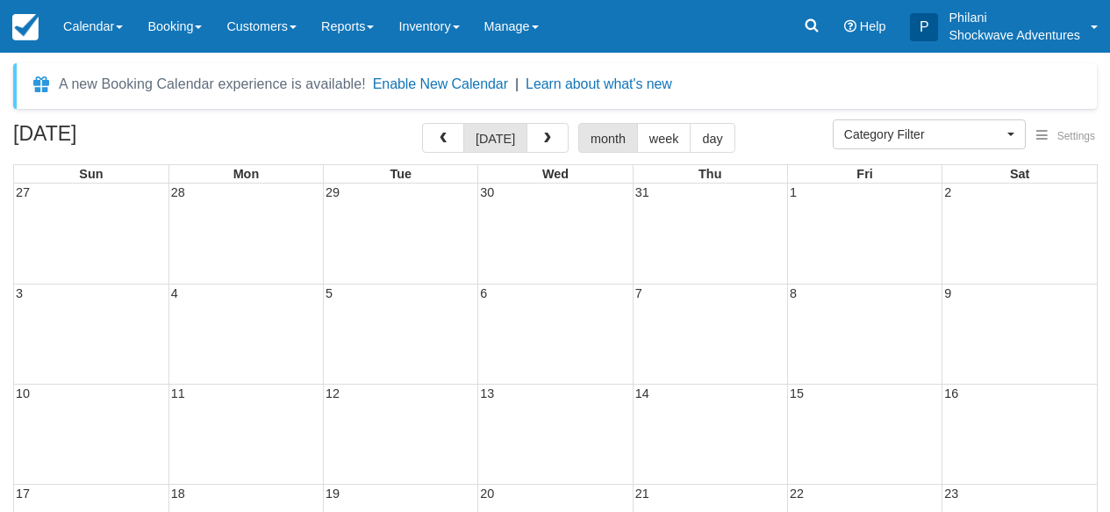
select select
